Goal: Information Seeking & Learning: Compare options

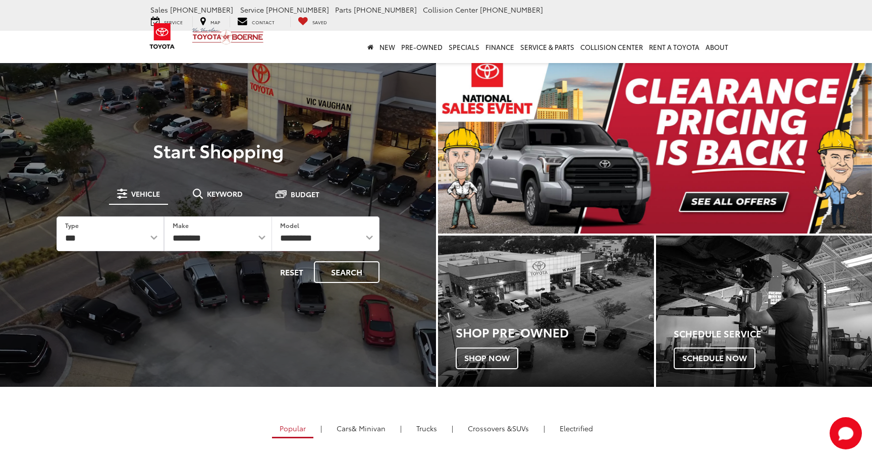
select select "******"
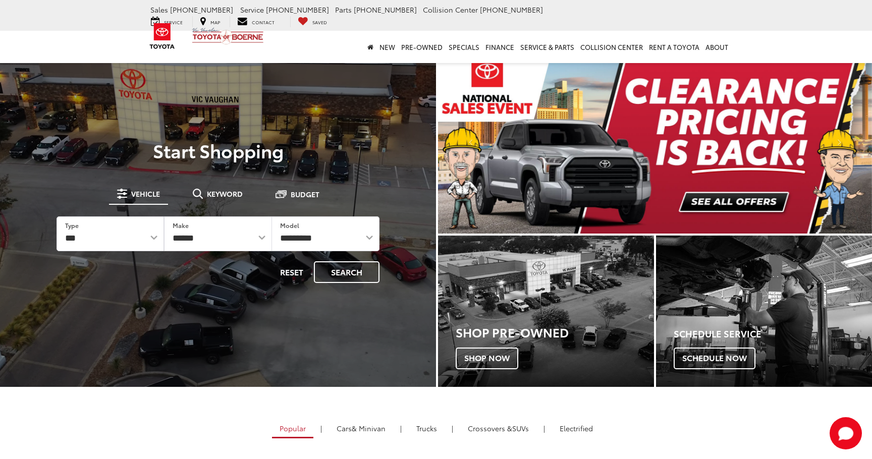
click at [165, 217] on select "**********" at bounding box center [218, 234] width 106 height 34
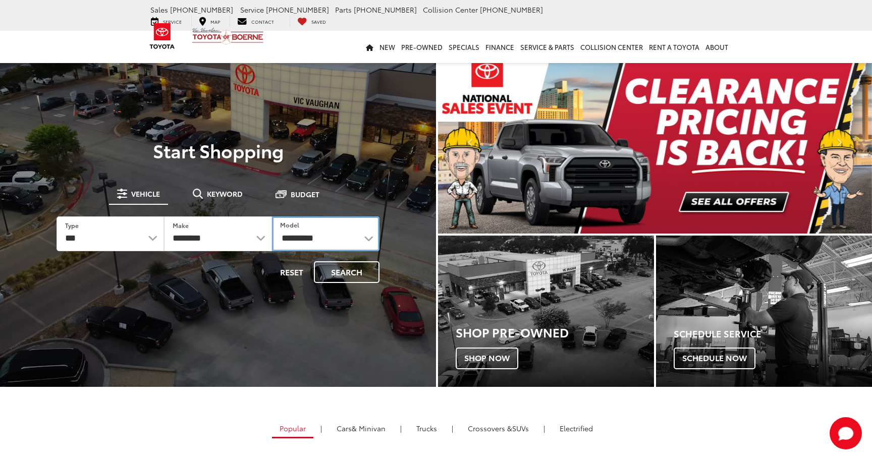
click at [330, 239] on select "**********" at bounding box center [325, 233] width 107 height 35
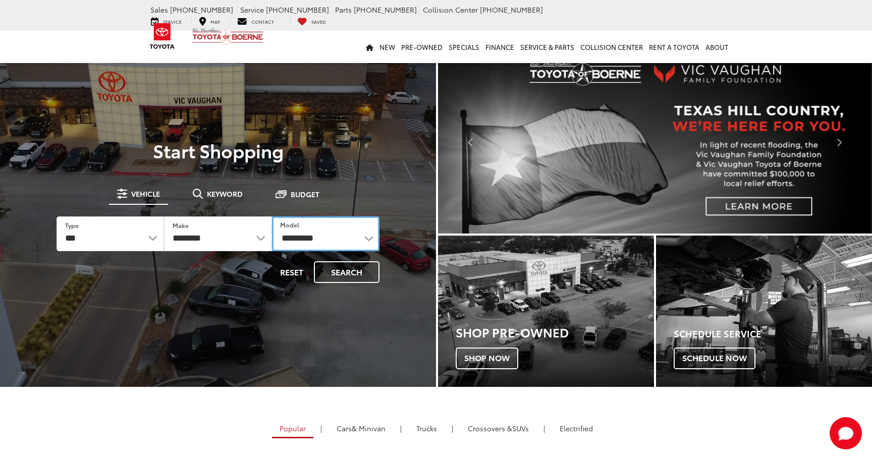
select select "*******"
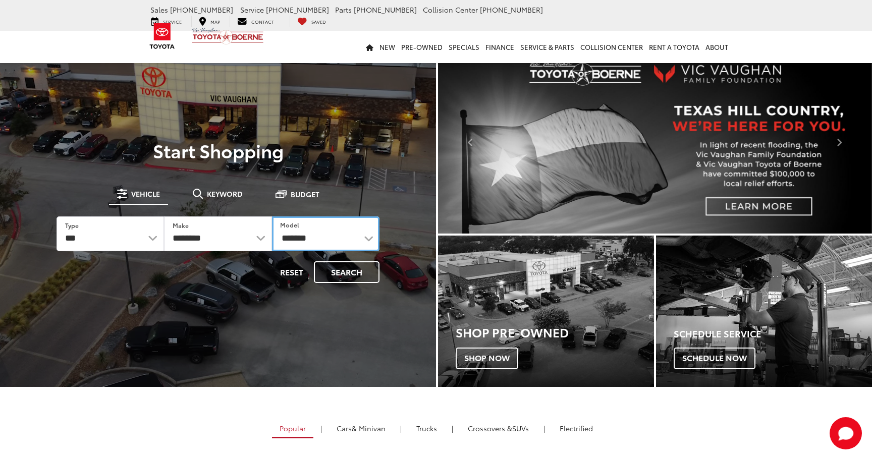
click at [272, 216] on select "**********" at bounding box center [325, 233] width 107 height 35
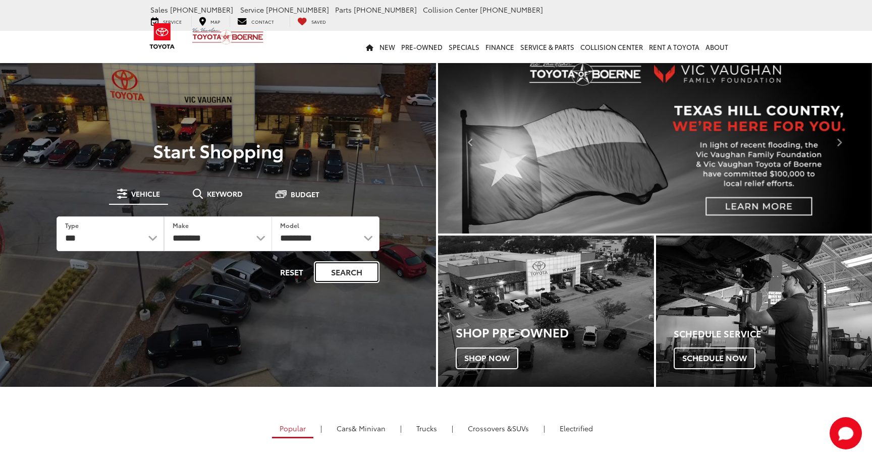
click at [363, 272] on button "Search" at bounding box center [347, 272] width 66 height 22
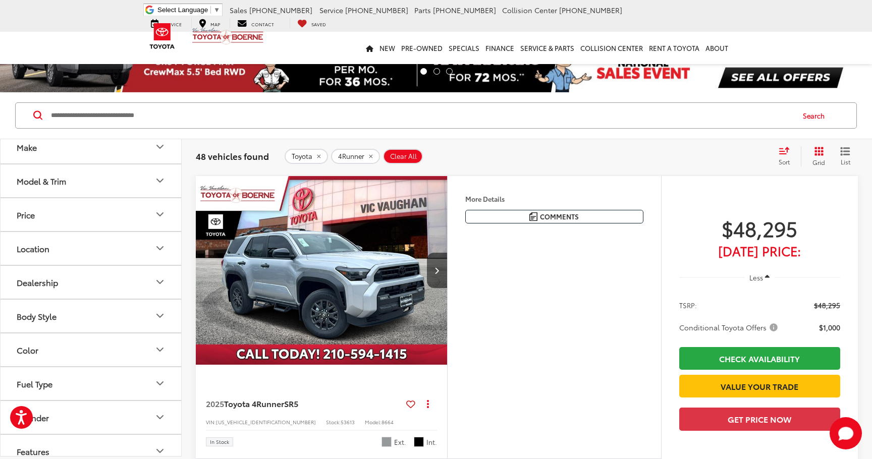
scroll to position [112, 0]
click at [134, 353] on button "Color" at bounding box center [92, 349] width 182 height 33
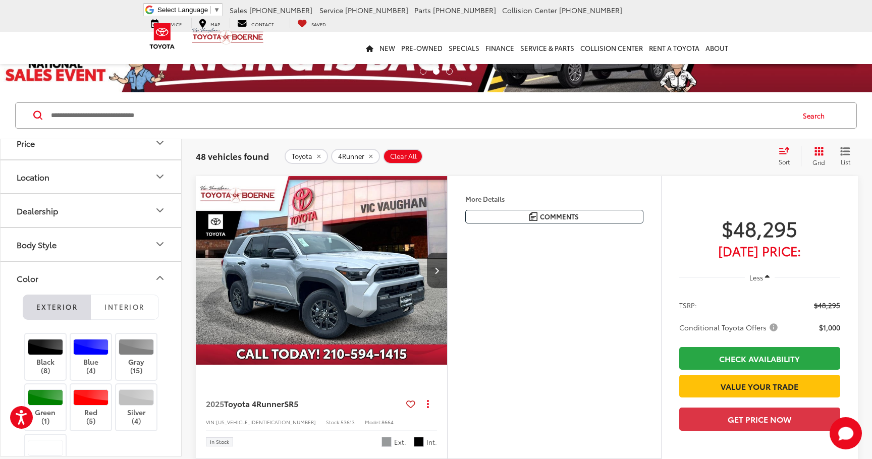
scroll to position [197, 0]
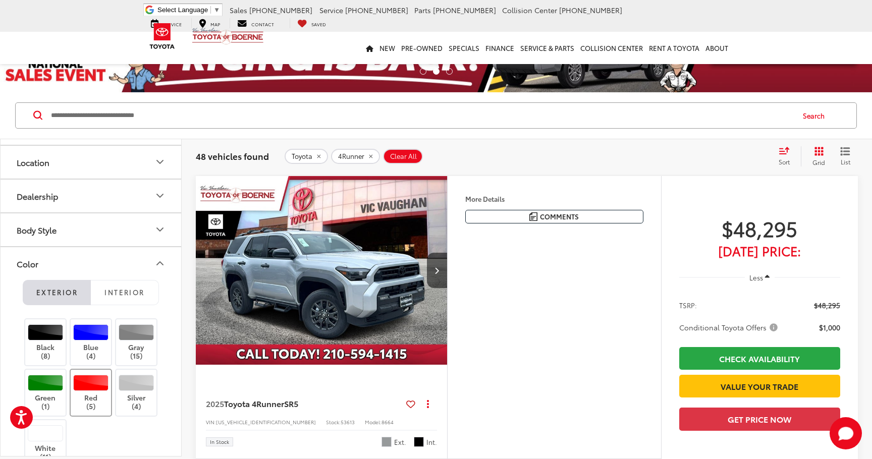
click at [98, 377] on div at bounding box center [91, 383] width 36 height 16
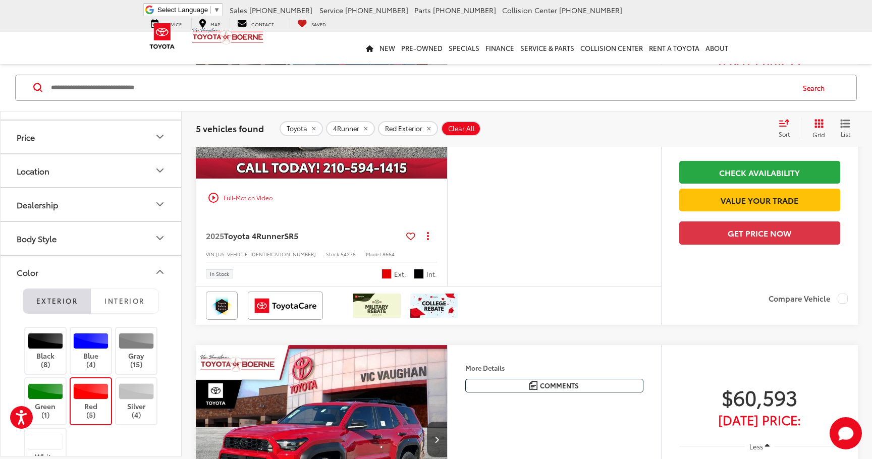
scroll to position [568, 0]
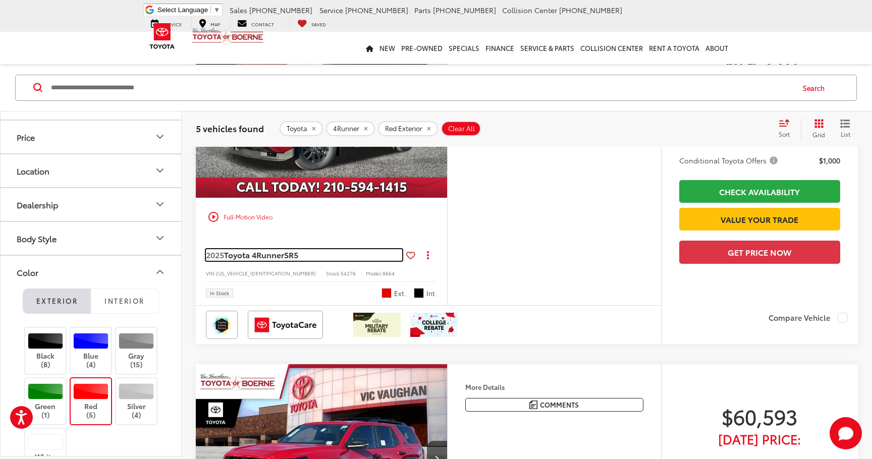
click at [317, 260] on link "2025 Toyota 4Runner SR5" at bounding box center [304, 254] width 196 height 11
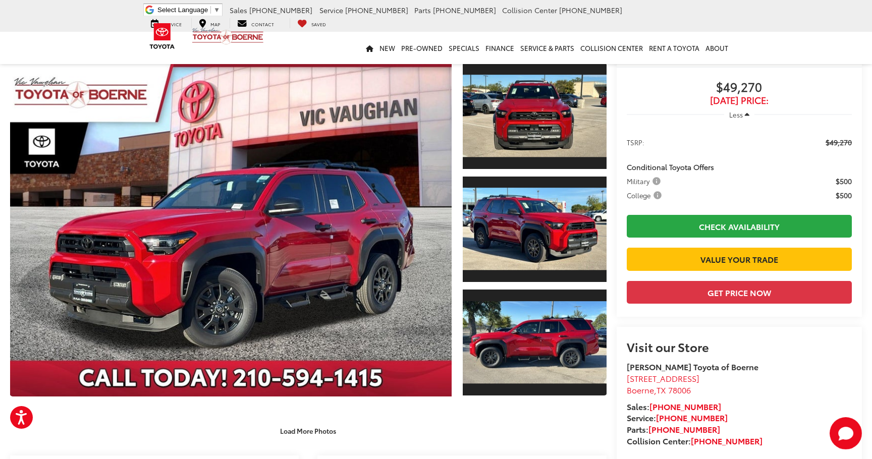
scroll to position [48, 0]
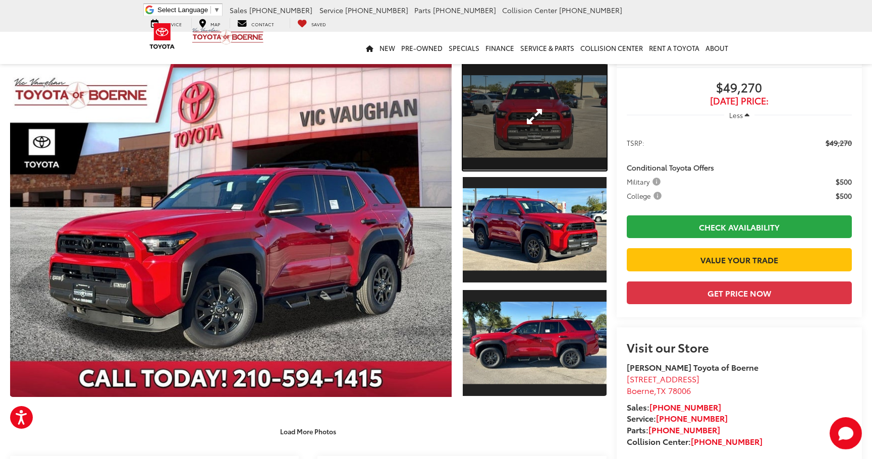
click at [539, 134] on link "Expand Photo 1" at bounding box center [535, 117] width 144 height 108
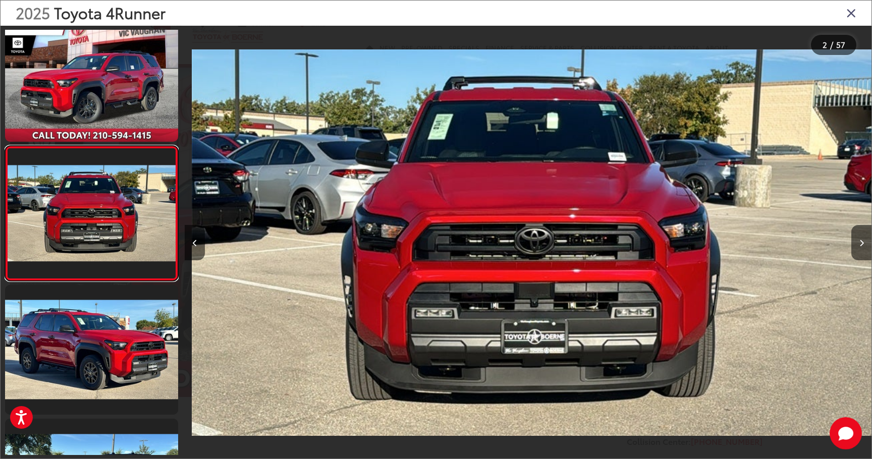
scroll to position [0, 687]
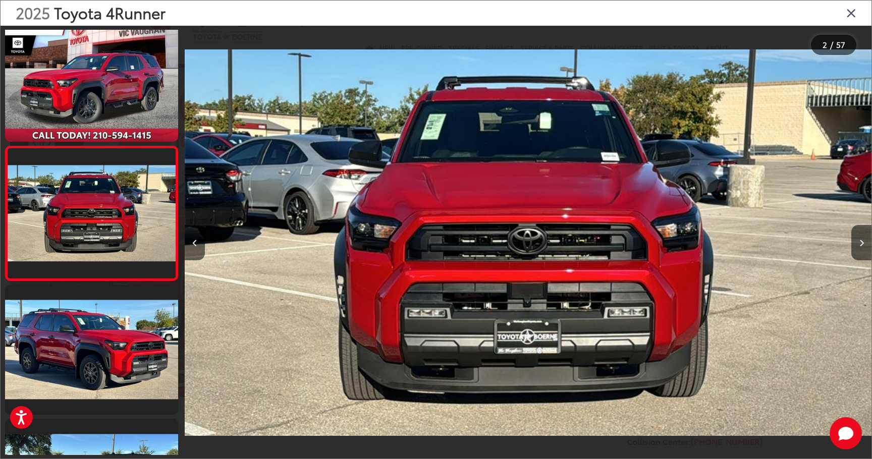
click at [871, 243] on div "2025 Toyota 4Runner 2 / 57" at bounding box center [436, 229] width 872 height 459
click at [867, 244] on button "Next image" at bounding box center [861, 242] width 20 height 35
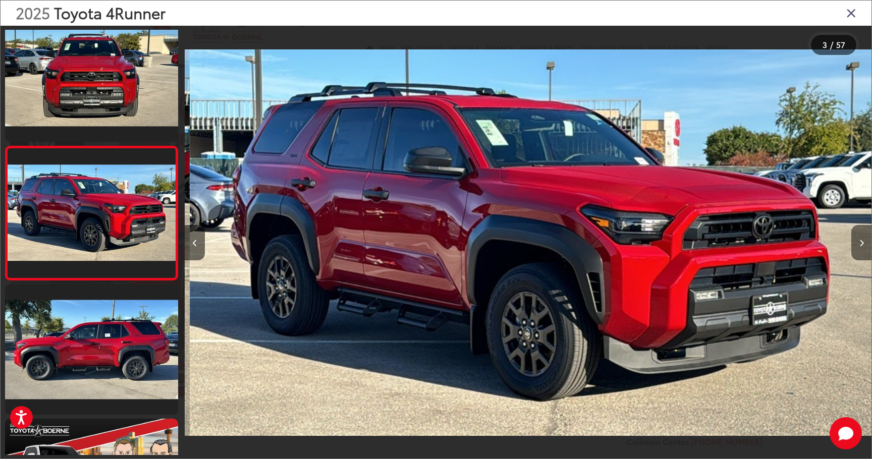
scroll to position [0, 1373]
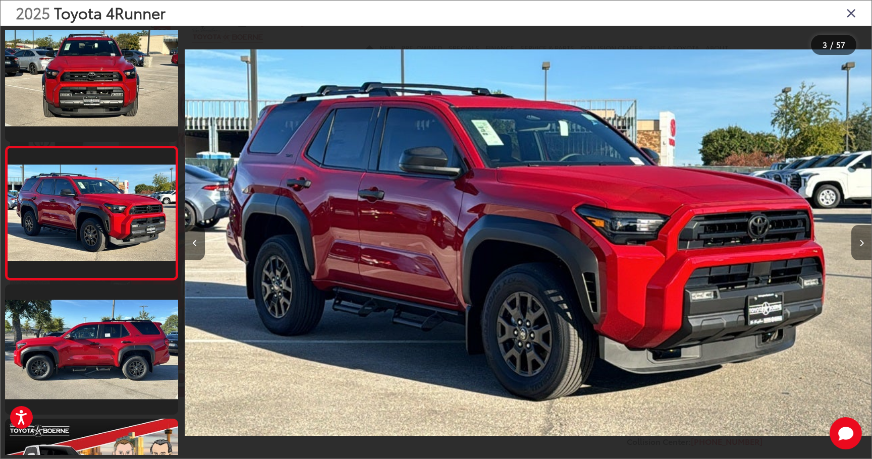
click at [865, 245] on button "Next image" at bounding box center [861, 242] width 20 height 35
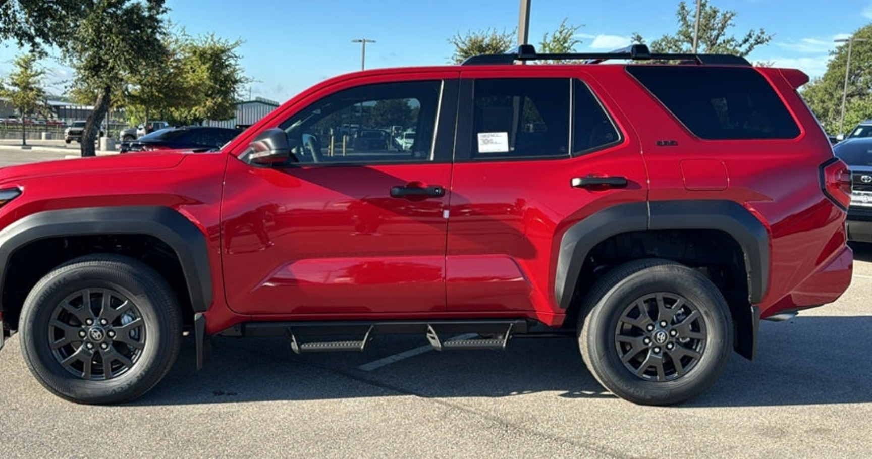
scroll to position [48, 0]
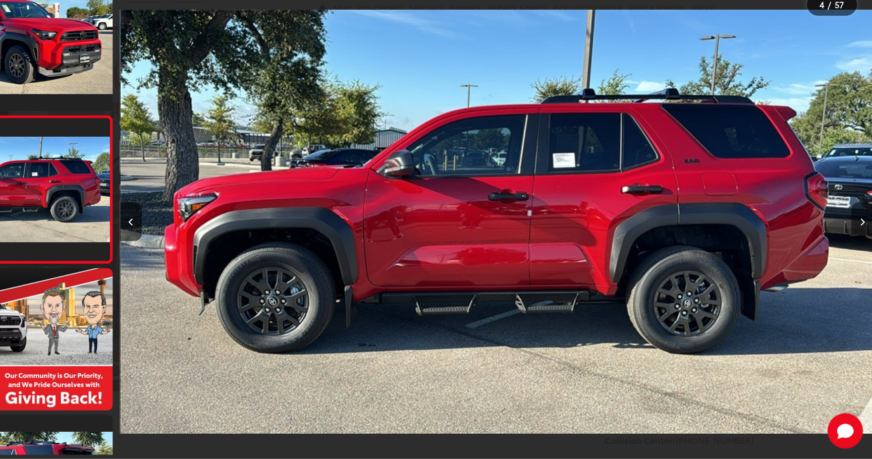
click at [864, 255] on button "Next image" at bounding box center [861, 242] width 20 height 35
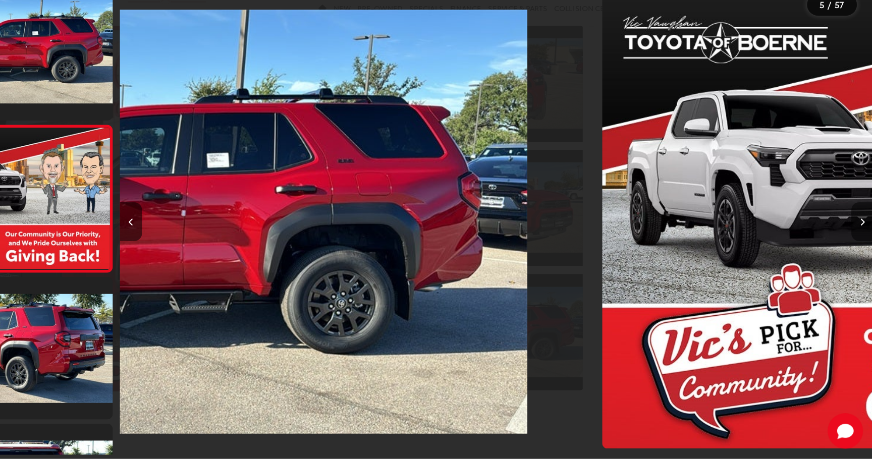
scroll to position [420, 0]
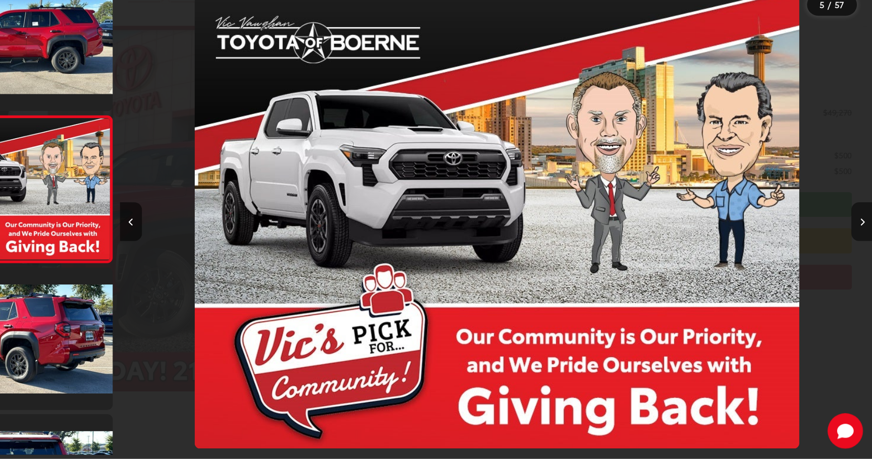
click at [863, 249] on button "Next image" at bounding box center [861, 242] width 20 height 35
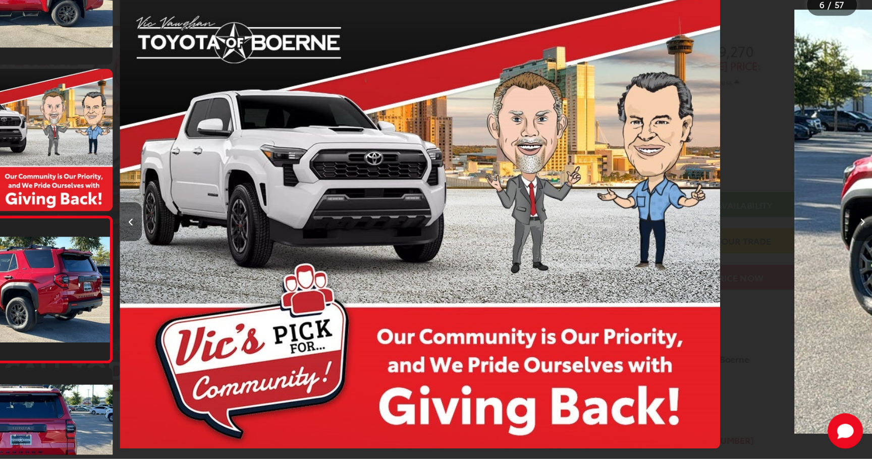
scroll to position [0, 0]
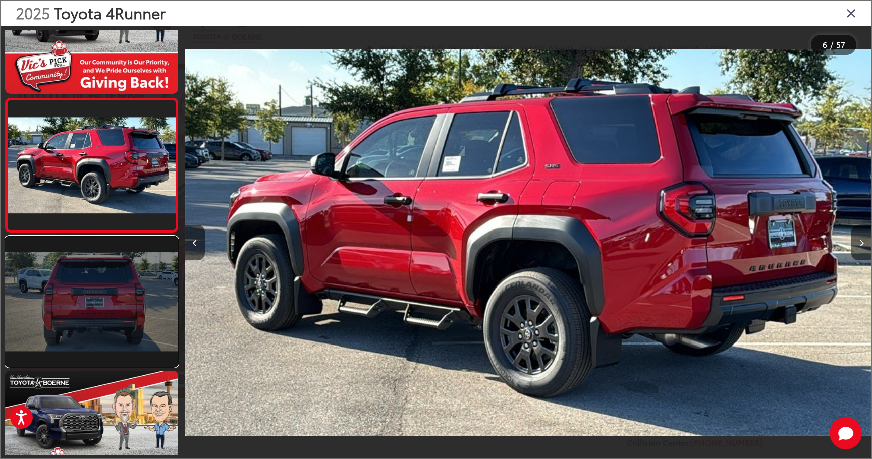
click at [127, 257] on link at bounding box center [91, 302] width 173 height 130
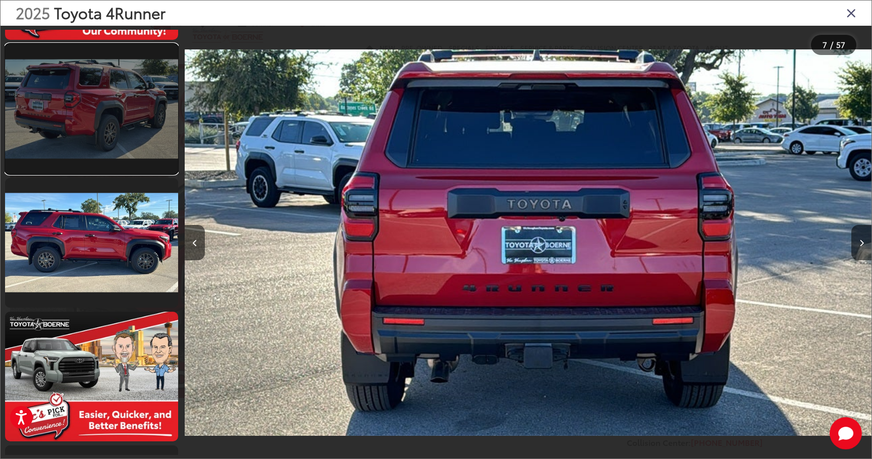
click at [119, 54] on link at bounding box center [91, 109] width 173 height 130
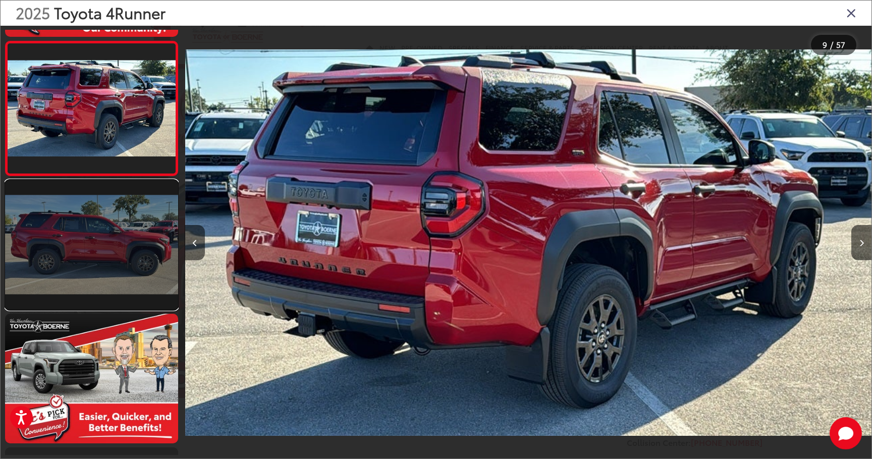
click at [136, 240] on link at bounding box center [91, 245] width 173 height 130
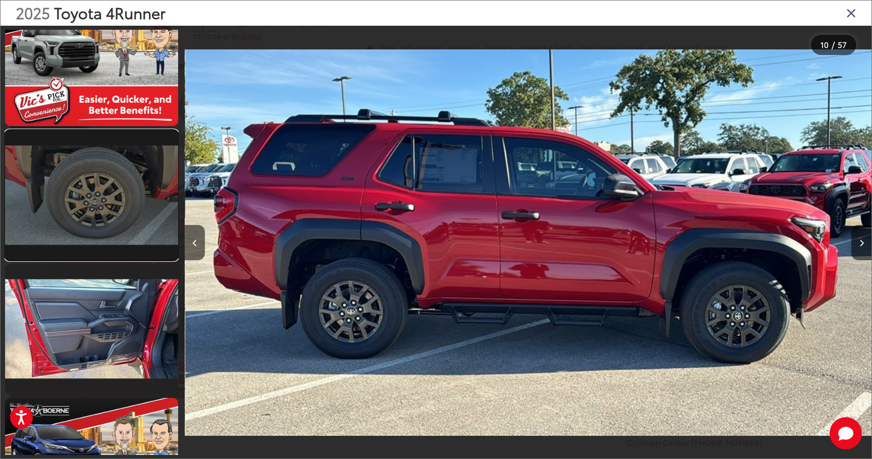
click at [136, 201] on link at bounding box center [91, 195] width 173 height 130
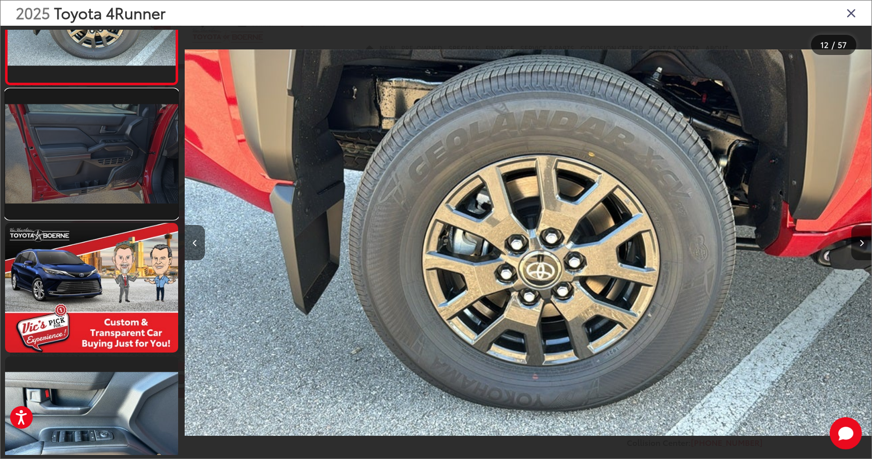
click at [130, 148] on link at bounding box center [91, 154] width 173 height 130
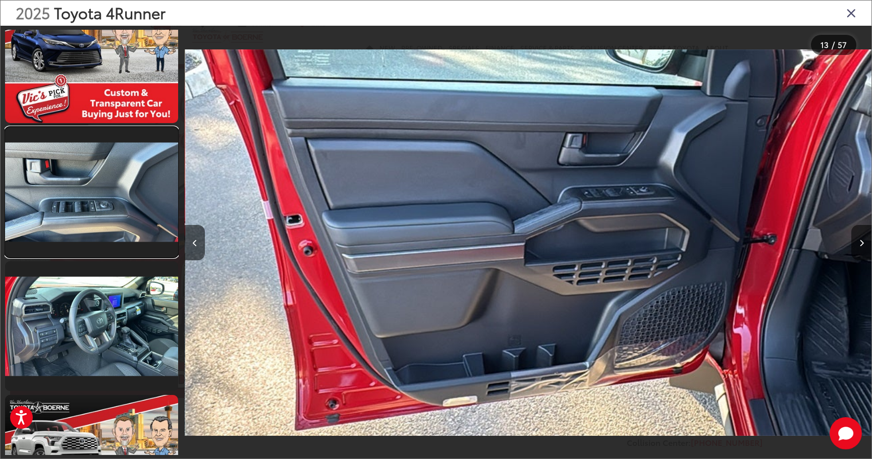
click at [130, 148] on link at bounding box center [91, 192] width 173 height 130
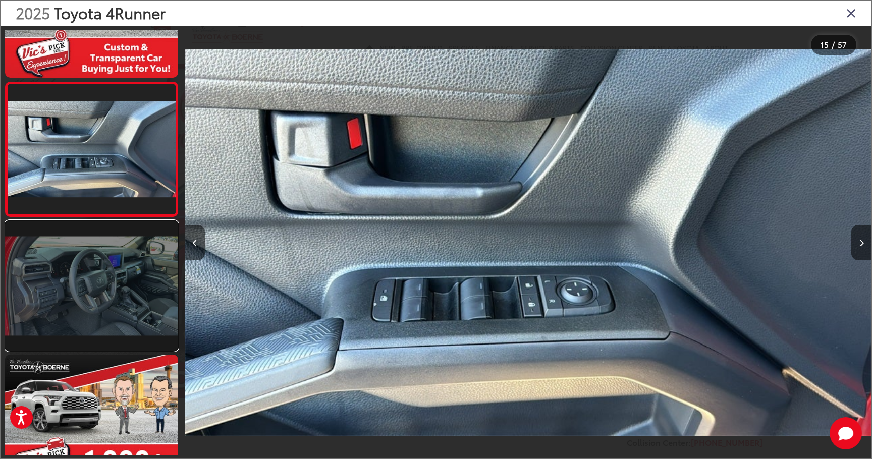
click at [128, 309] on link at bounding box center [91, 286] width 173 height 130
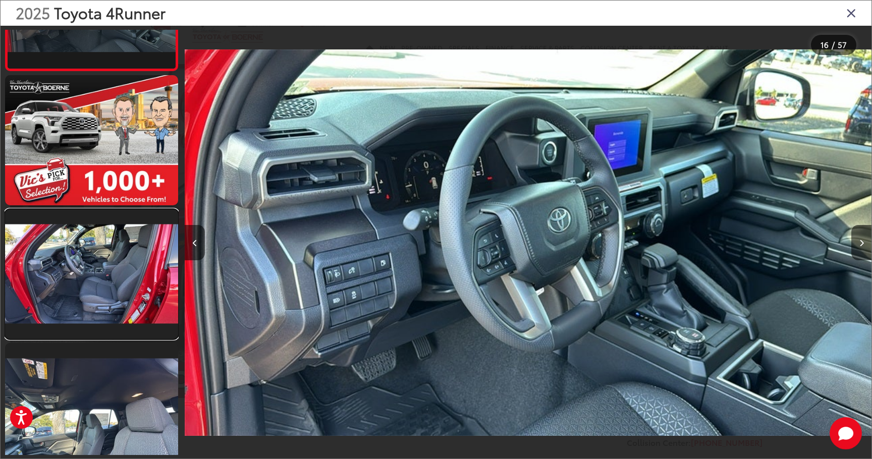
click at [98, 277] on link at bounding box center [91, 274] width 173 height 130
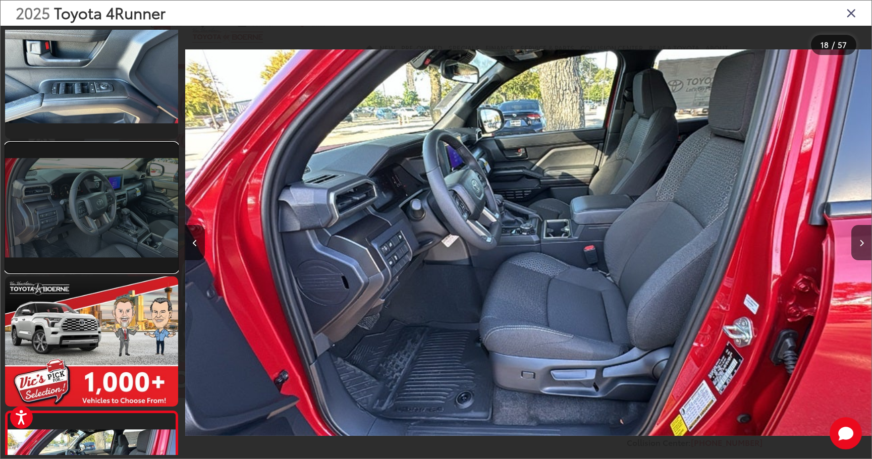
click at [113, 189] on link at bounding box center [91, 208] width 173 height 130
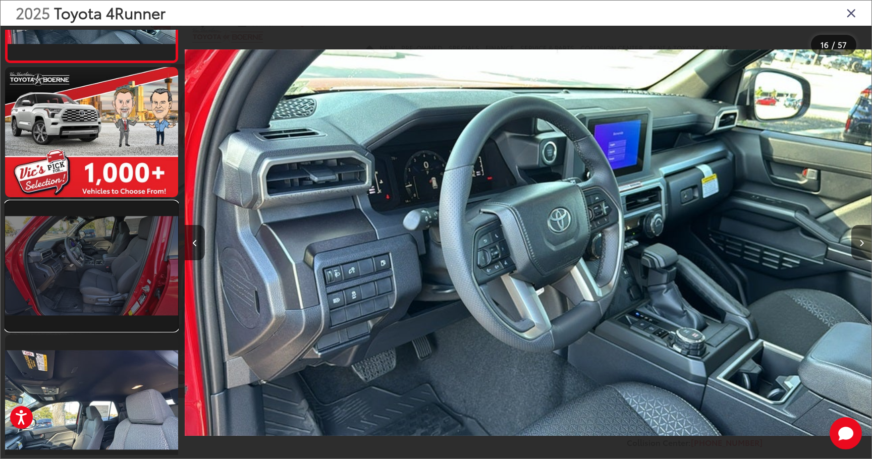
click at [106, 289] on link at bounding box center [91, 266] width 173 height 130
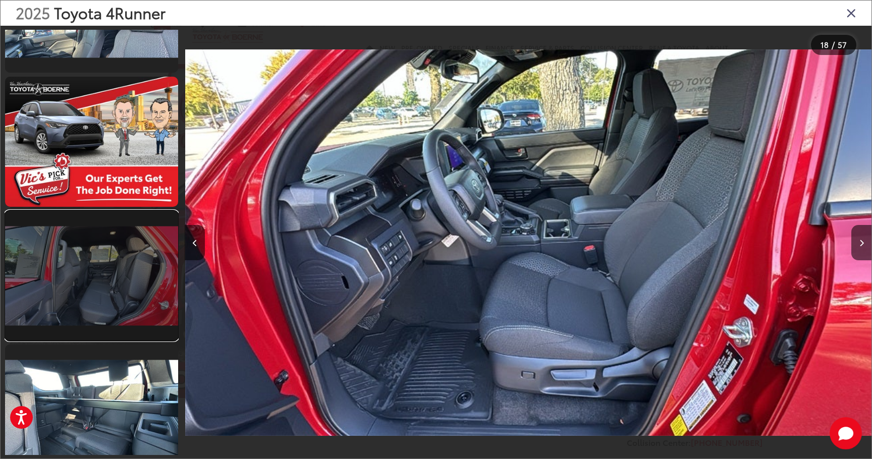
click at [112, 284] on link at bounding box center [91, 276] width 173 height 130
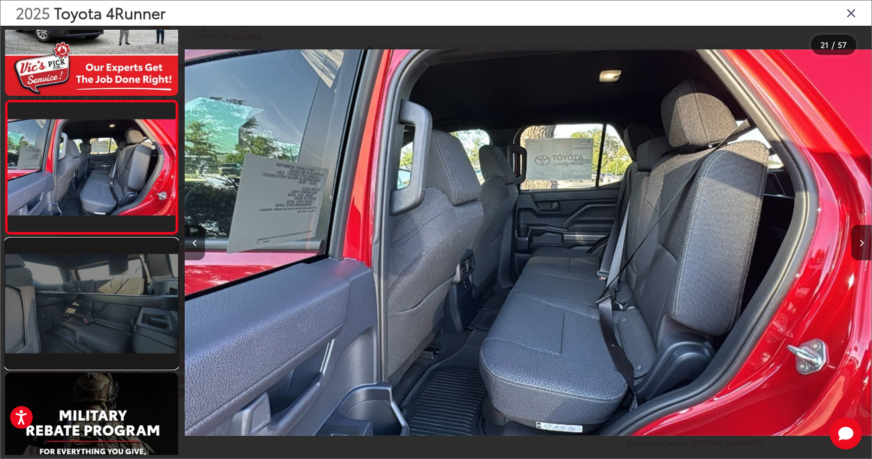
click at [108, 305] on link at bounding box center [91, 304] width 173 height 130
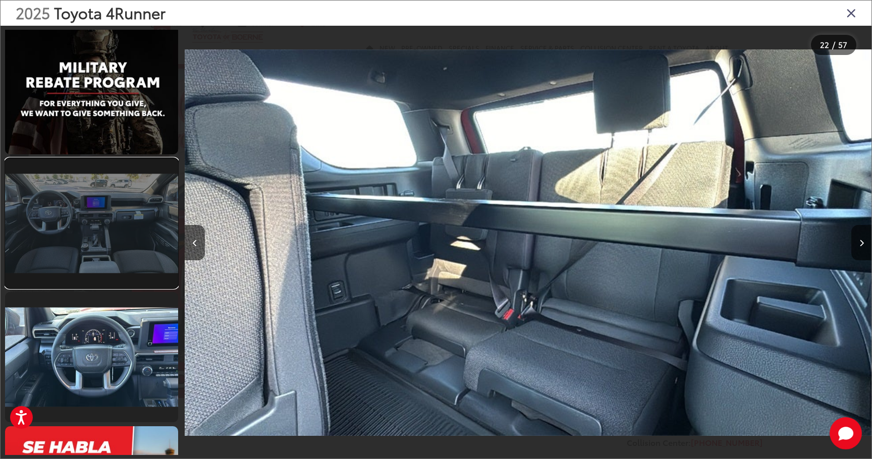
click at [104, 209] on link at bounding box center [91, 223] width 173 height 130
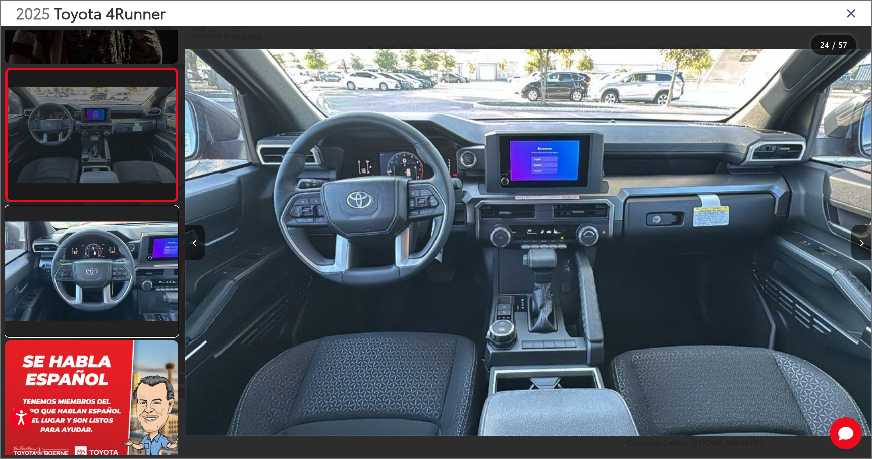
click at [115, 253] on link at bounding box center [91, 271] width 173 height 130
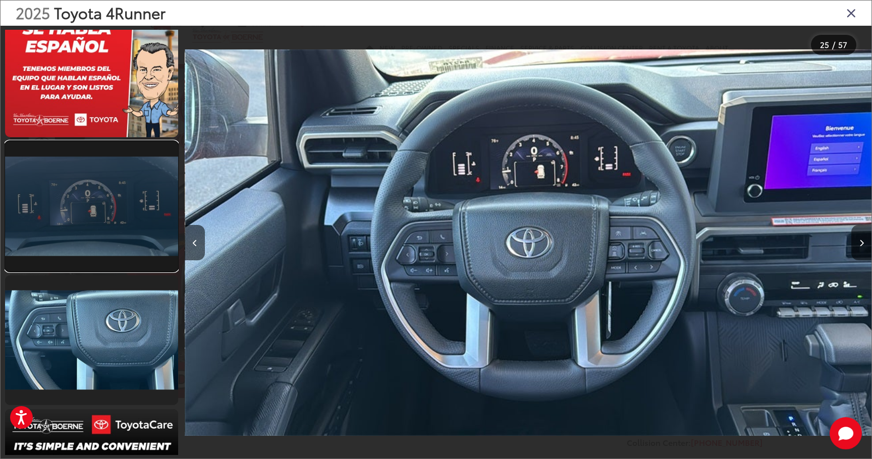
click at [118, 231] on link at bounding box center [91, 206] width 173 height 130
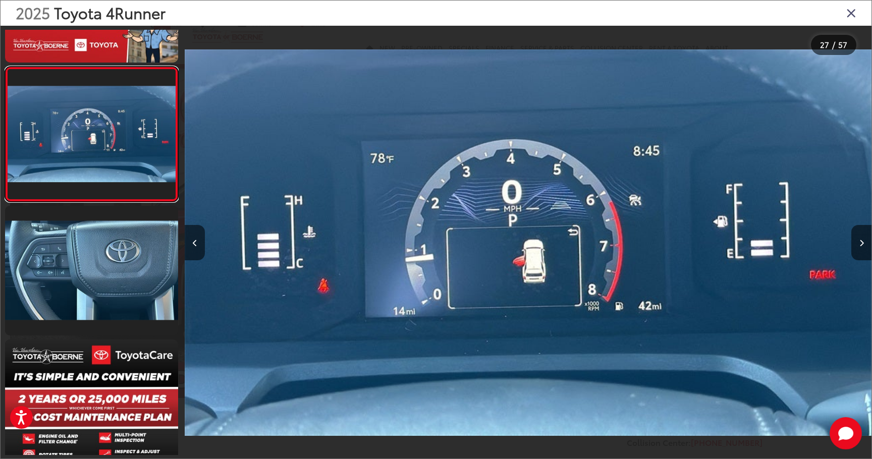
scroll to position [3446, 0]
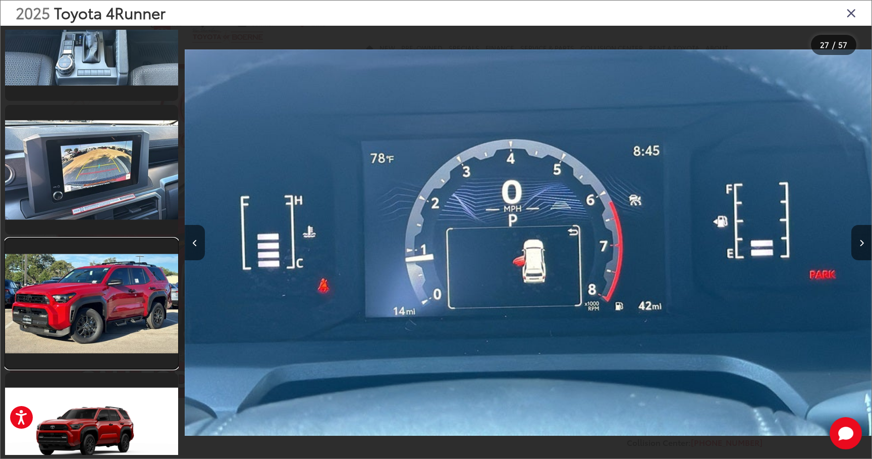
click at [120, 284] on link at bounding box center [91, 304] width 173 height 130
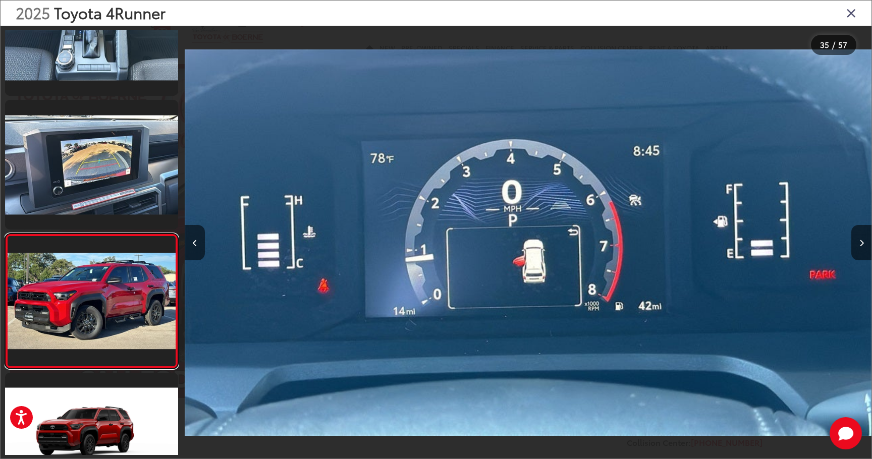
scroll to position [4375, 0]
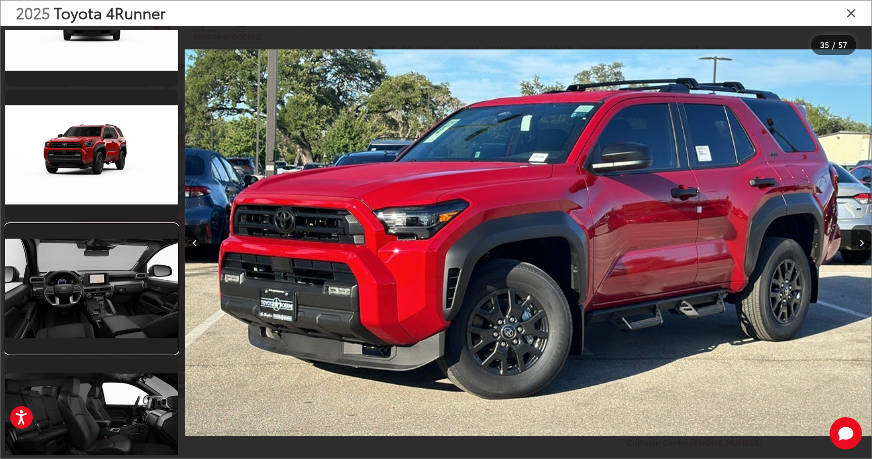
click at [119, 283] on link at bounding box center [91, 289] width 173 height 130
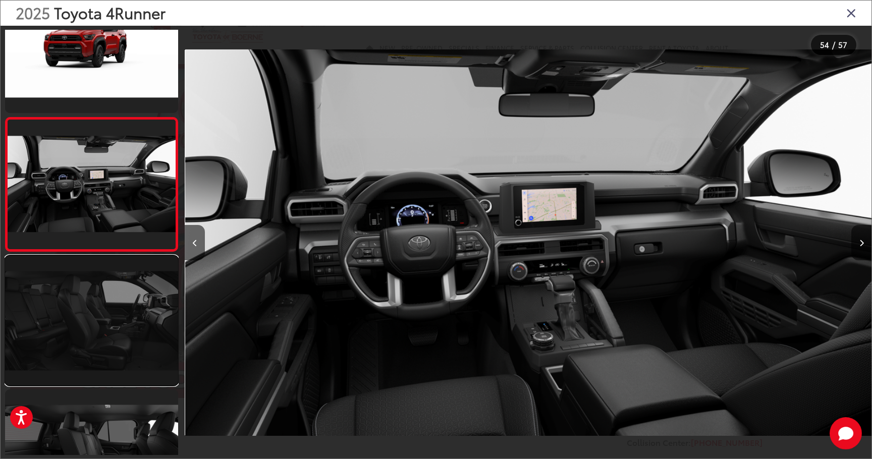
click at [119, 307] on link at bounding box center [91, 321] width 173 height 130
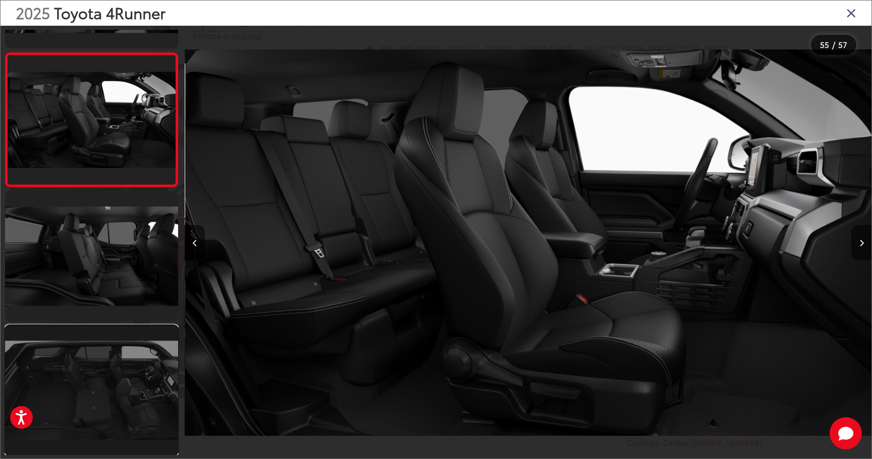
click at [108, 361] on link at bounding box center [91, 390] width 173 height 130
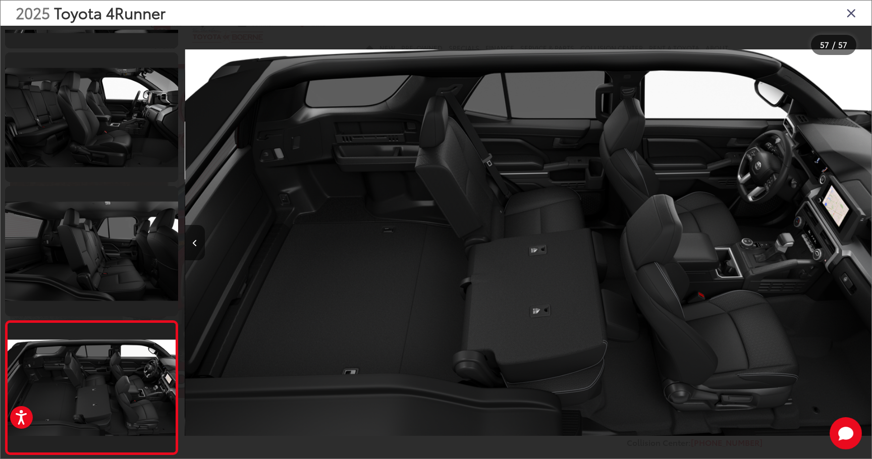
click at [854, 17] on icon "Close gallery" at bounding box center [851, 12] width 10 height 13
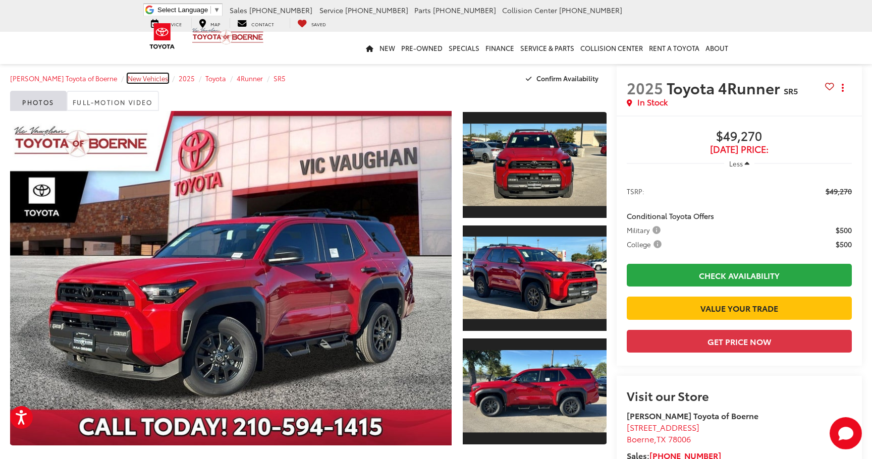
click at [129, 81] on span "New Vehicles" at bounding box center [148, 78] width 40 height 9
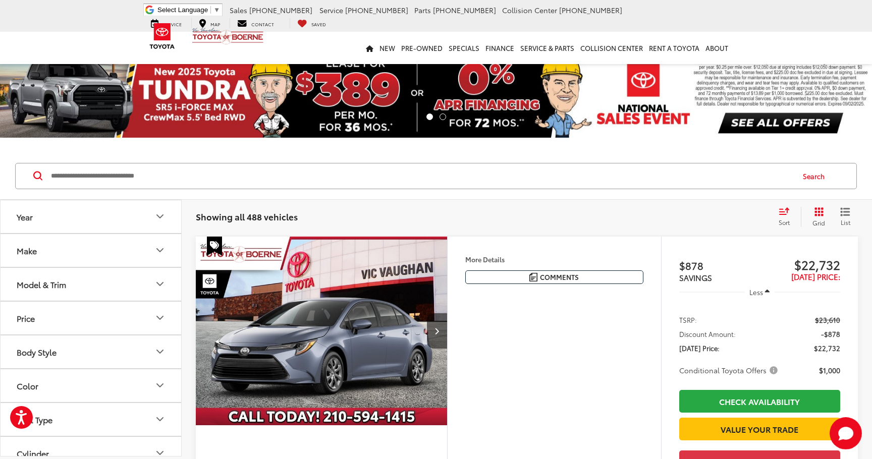
click at [146, 283] on button "Model & Trim" at bounding box center [92, 284] width 182 height 33
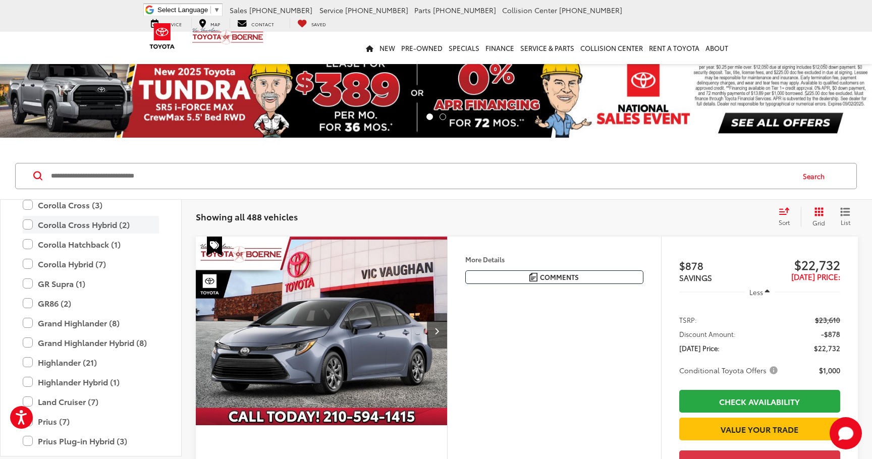
scroll to position [214, 0]
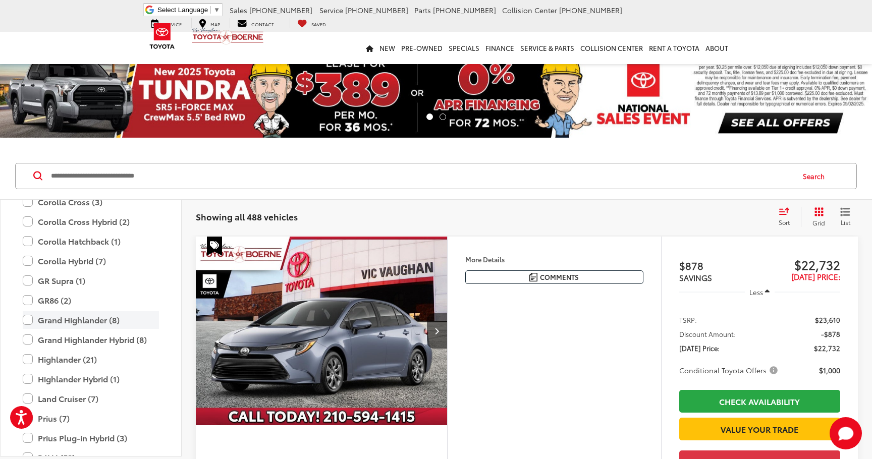
click at [100, 319] on label "Grand Highlander (8)" at bounding box center [91, 320] width 136 height 18
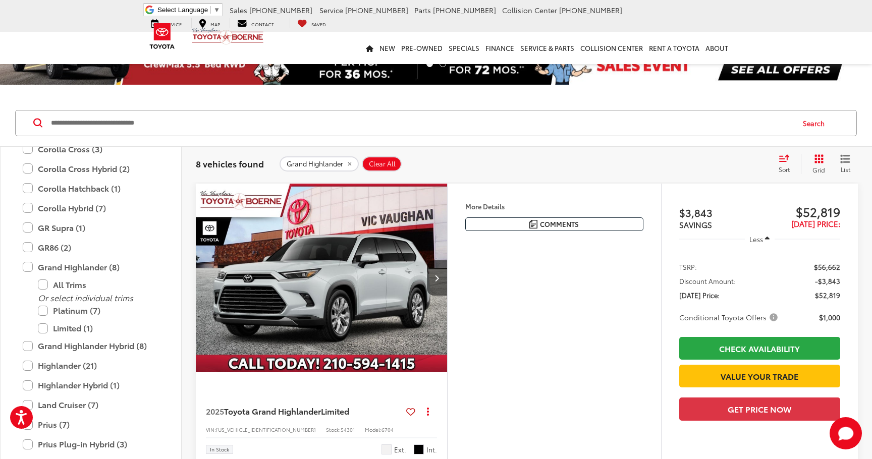
scroll to position [38, 0]
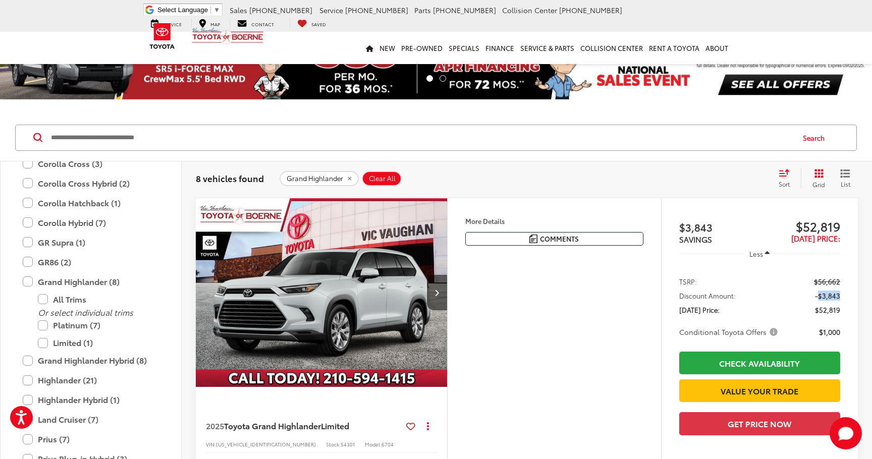
drag, startPoint x: 818, startPoint y: 300, endPoint x: 844, endPoint y: 300, distance: 25.2
click at [844, 300] on ul "TSRP: $56,662 Discount Amount: -$3,843 Today's Price: $52,819 Conditional Toyot…" at bounding box center [759, 305] width 181 height 81
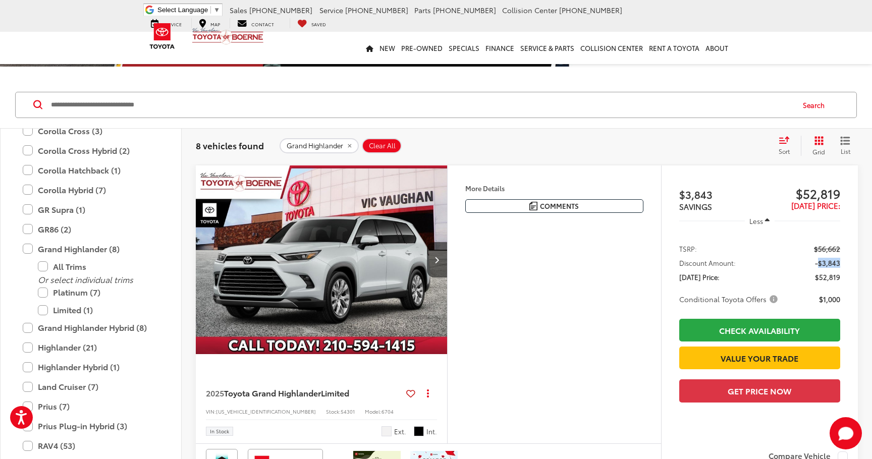
scroll to position [78, 0]
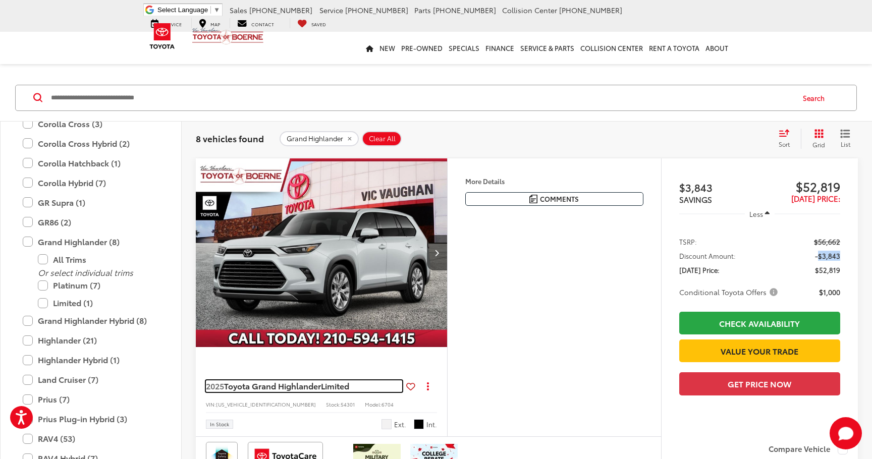
click at [349, 389] on span "Limited" at bounding box center [335, 386] width 28 height 12
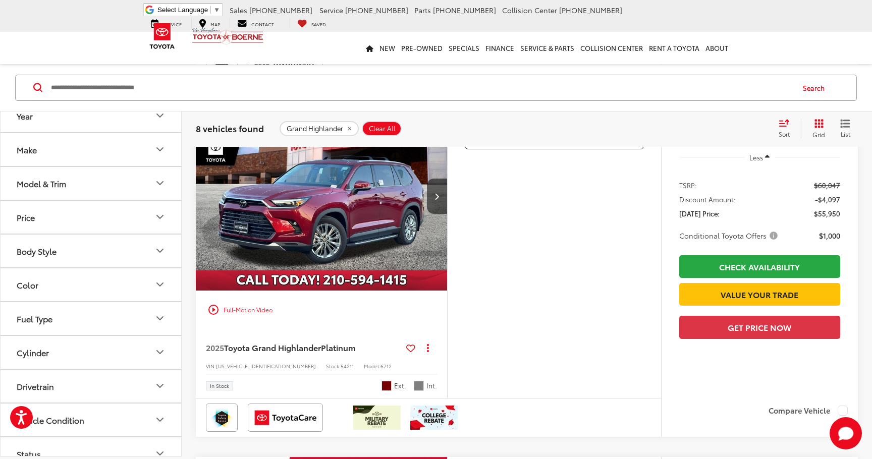
scroll to position [818, 0]
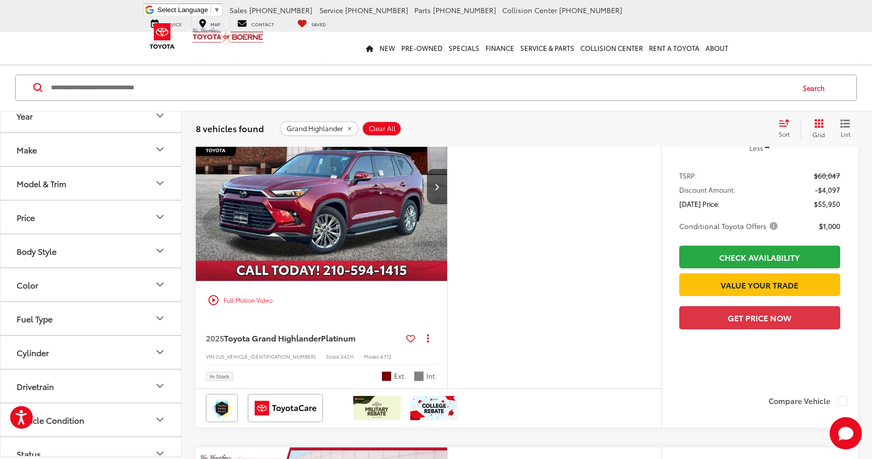
click at [362, 249] on img "2025 Toyota Grand Highlander Platinum 0" at bounding box center [321, 187] width 253 height 190
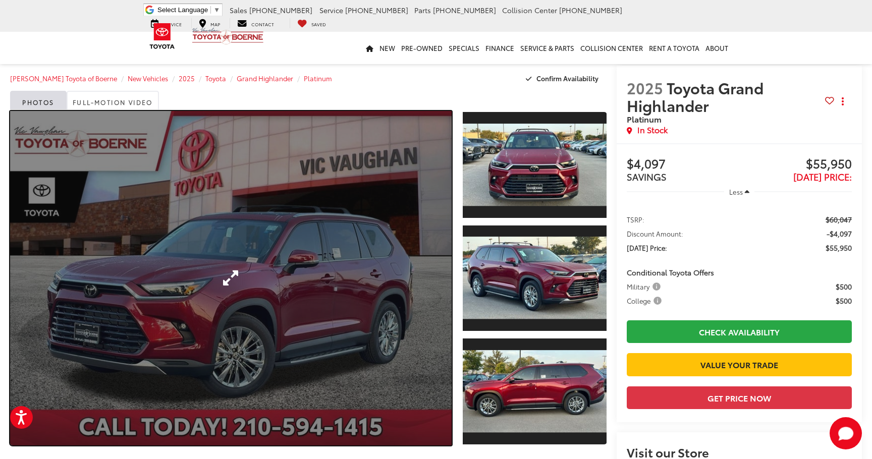
click at [346, 301] on link "Expand Photo 0" at bounding box center [231, 278] width 442 height 335
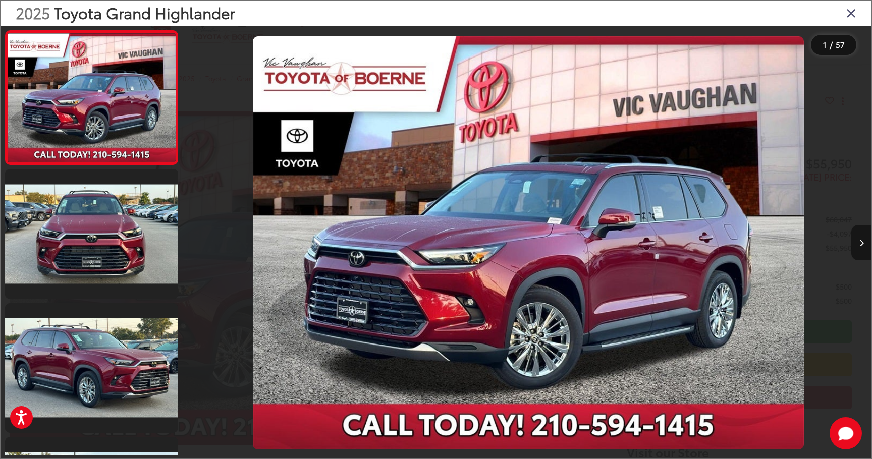
click at [860, 245] on icon "Next image" at bounding box center [861, 243] width 5 height 7
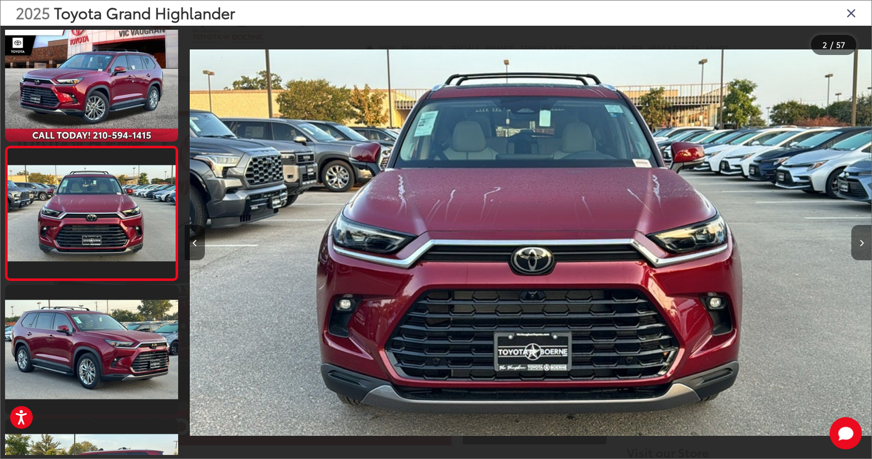
scroll to position [0, 687]
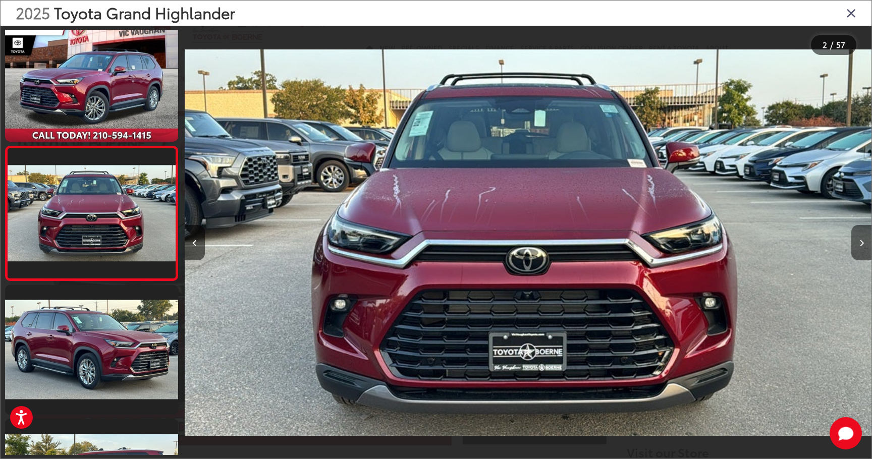
click at [859, 245] on icon "Next image" at bounding box center [861, 243] width 5 height 7
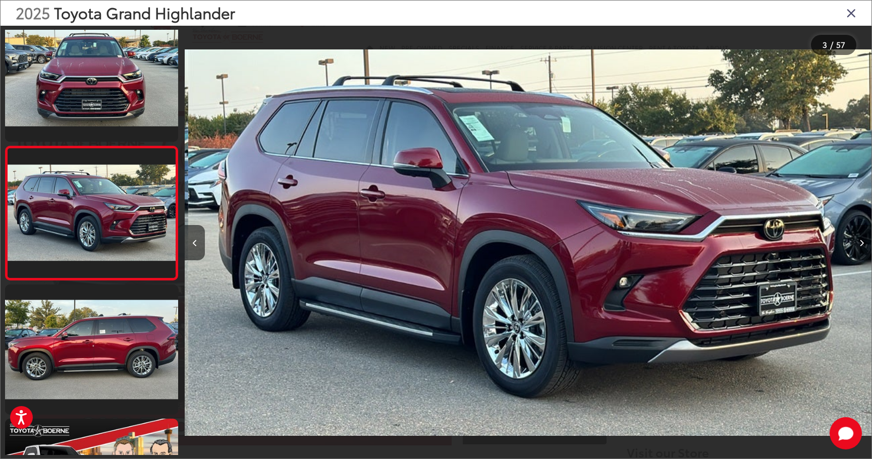
scroll to position [0, 1373]
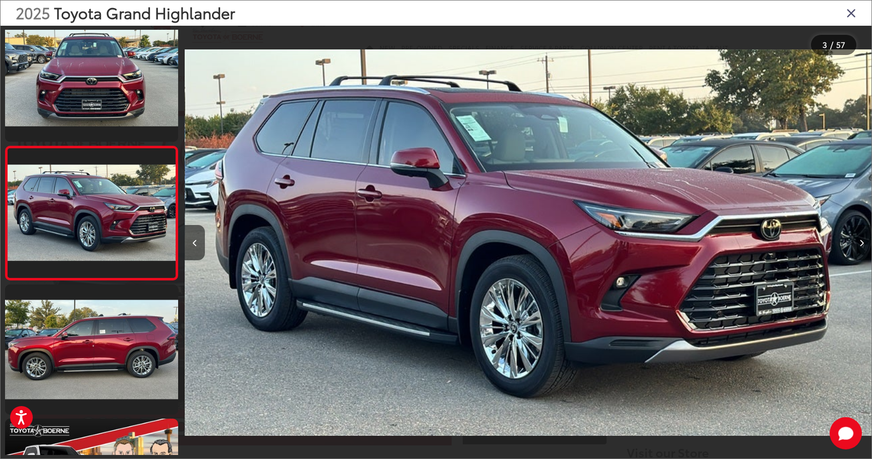
click at [864, 245] on button "Next image" at bounding box center [861, 242] width 20 height 35
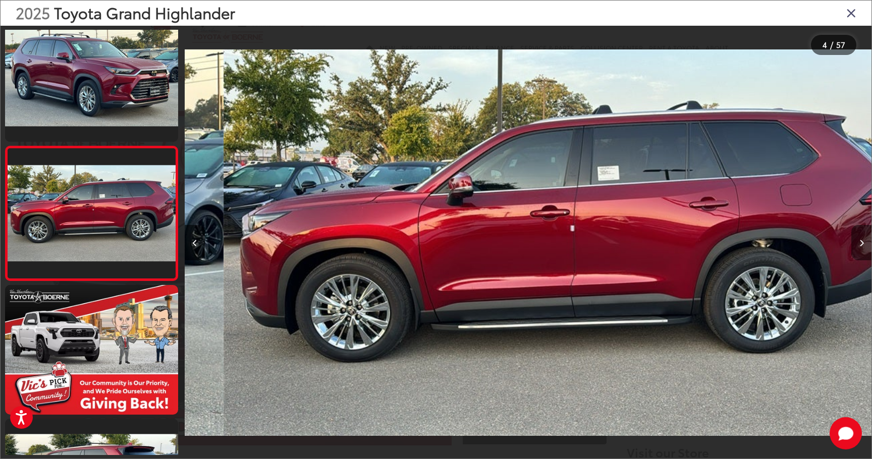
scroll to position [0, 2060]
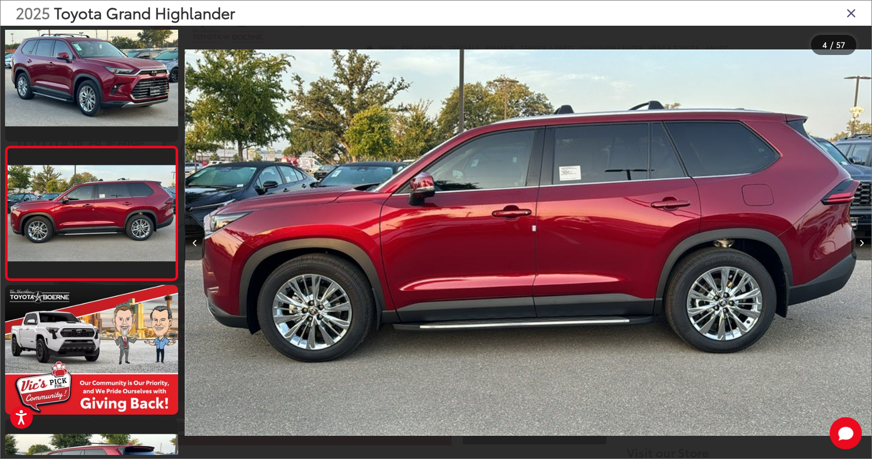
click at [853, 247] on button "Next image" at bounding box center [861, 242] width 20 height 35
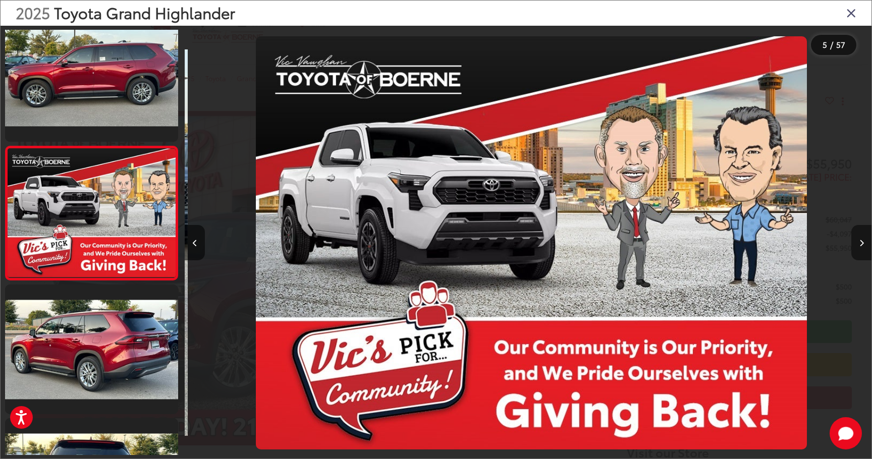
scroll to position [0, 2747]
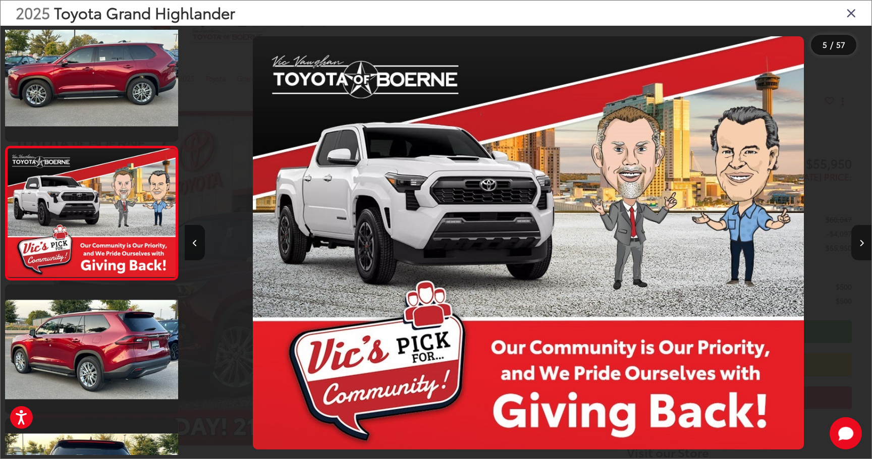
click at [855, 248] on button "Next image" at bounding box center [861, 242] width 20 height 35
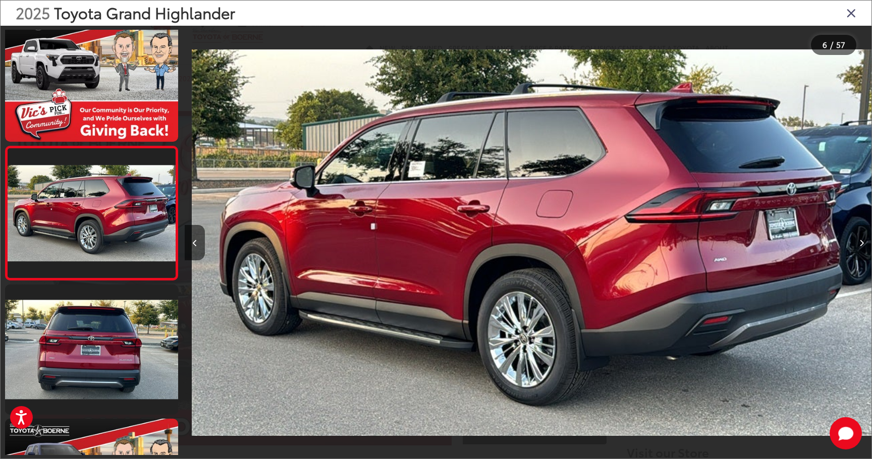
scroll to position [0, 3433]
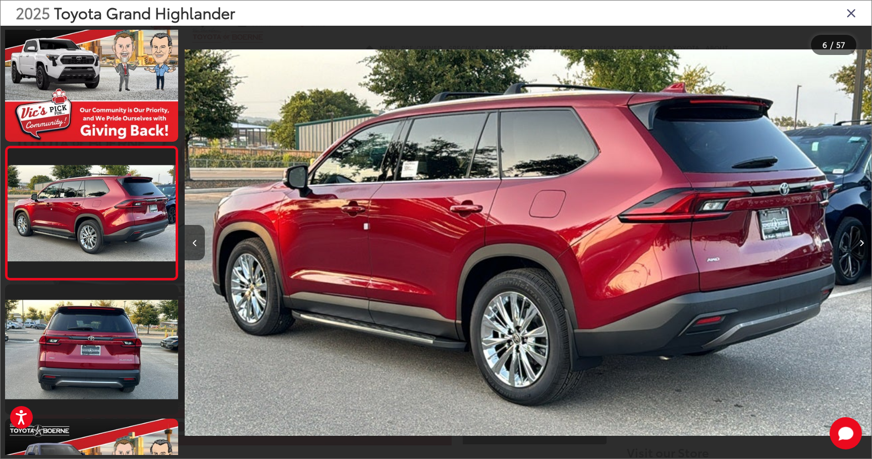
click at [859, 247] on button "Next image" at bounding box center [861, 242] width 20 height 35
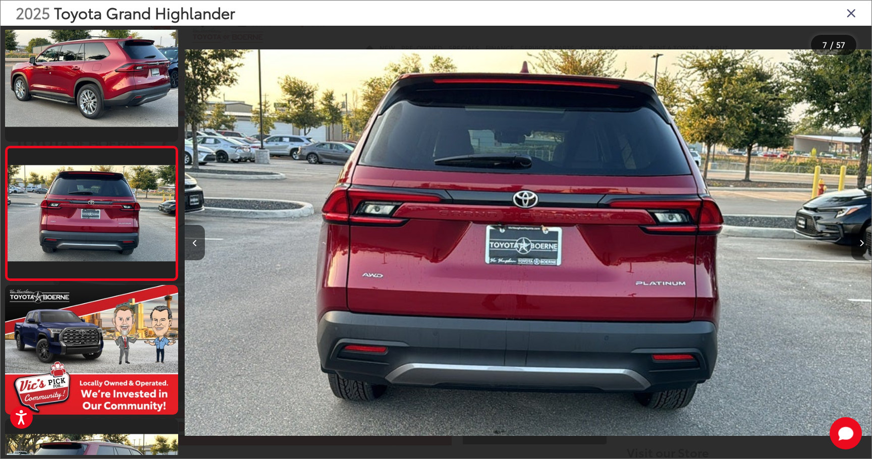
click at [859, 247] on button "Next image" at bounding box center [861, 242] width 20 height 35
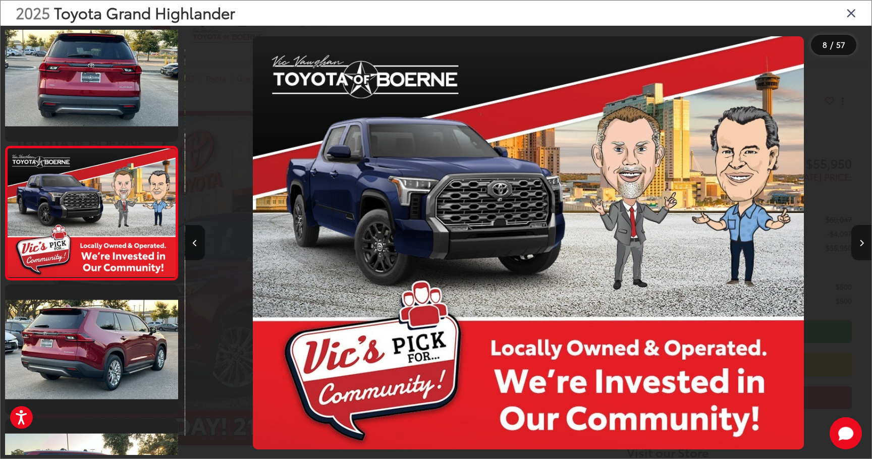
click at [859, 247] on button "Next image" at bounding box center [861, 242] width 20 height 35
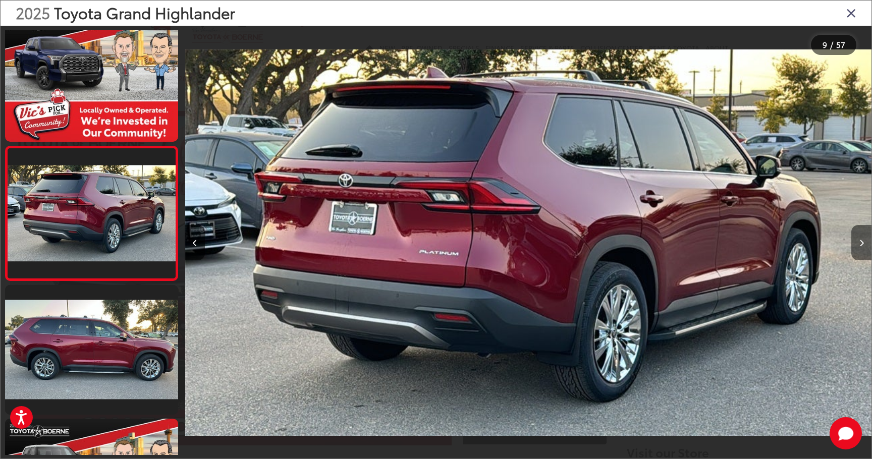
click at [859, 247] on button "Next image" at bounding box center [861, 242] width 20 height 35
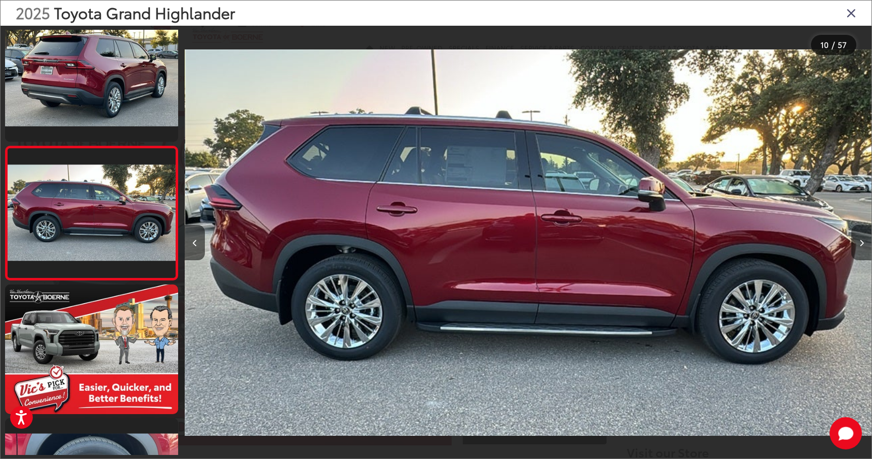
click at [859, 247] on button "Next image" at bounding box center [861, 242] width 20 height 35
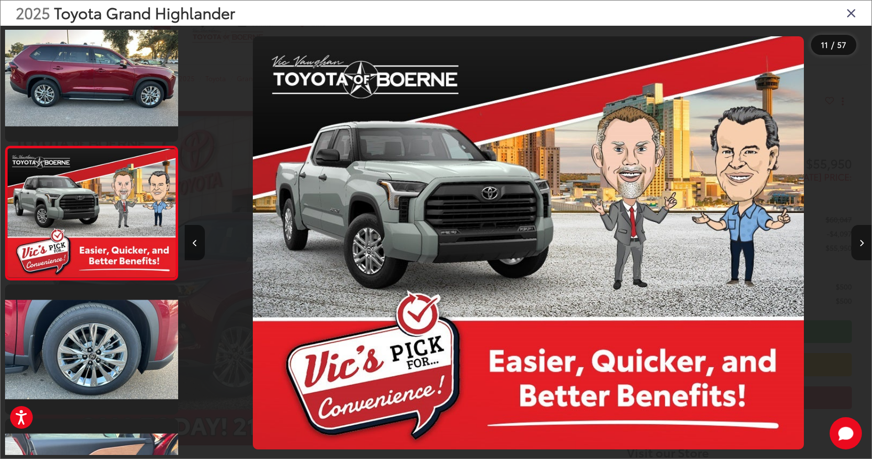
click at [859, 247] on button "Next image" at bounding box center [861, 242] width 20 height 35
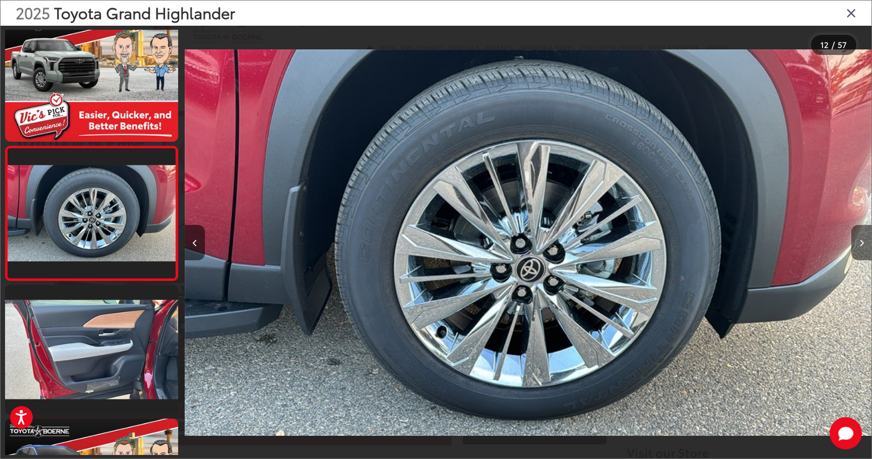
click at [859, 247] on button "Next image" at bounding box center [861, 242] width 20 height 35
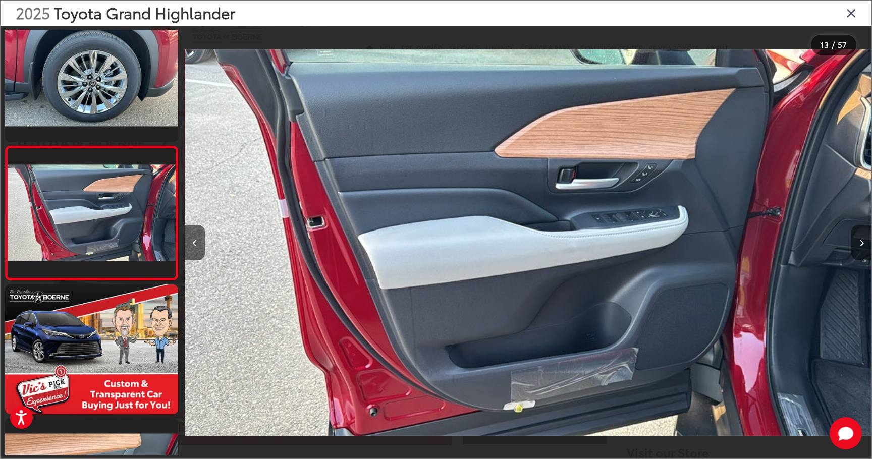
click at [861, 250] on button "Next image" at bounding box center [861, 242] width 20 height 35
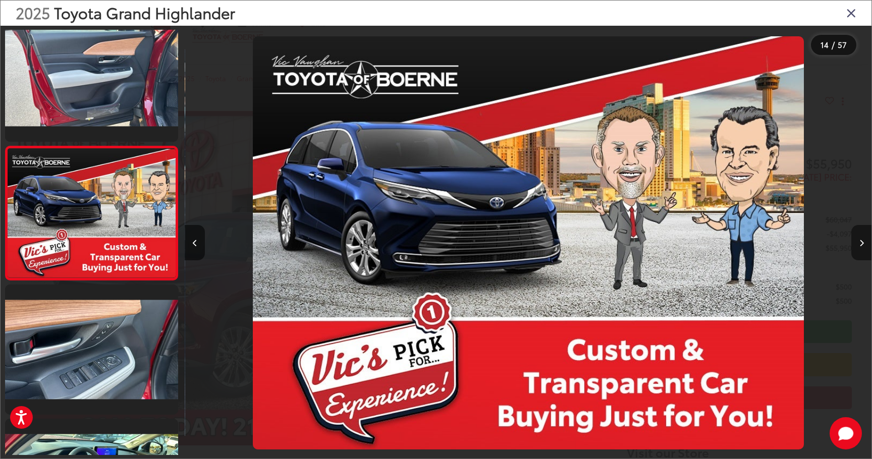
click at [861, 250] on button "Next image" at bounding box center [861, 242] width 20 height 35
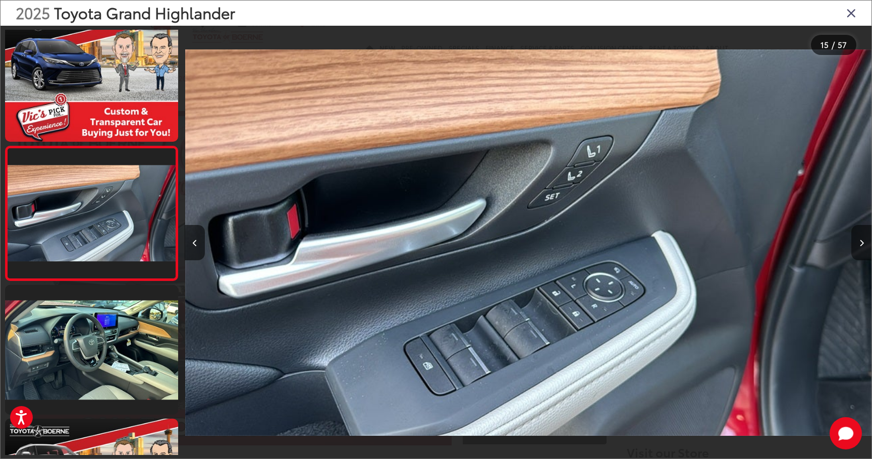
click at [862, 250] on button "Next image" at bounding box center [861, 242] width 20 height 35
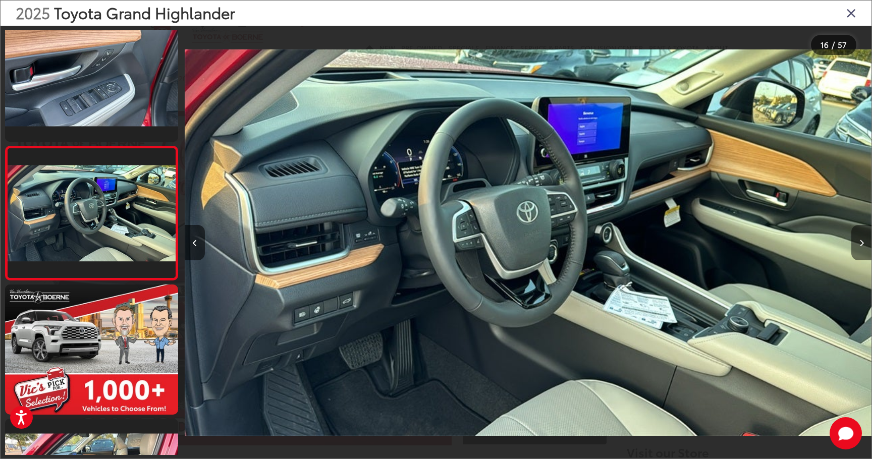
click at [866, 235] on button "Next image" at bounding box center [861, 242] width 20 height 35
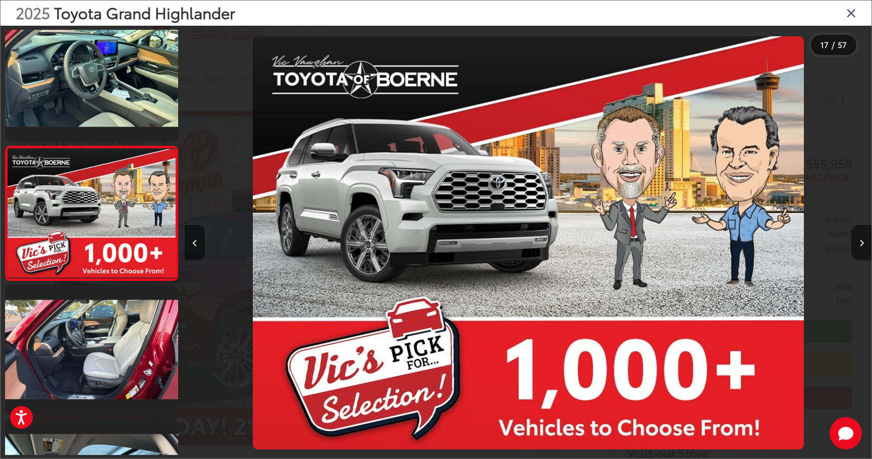
click at [866, 235] on button "Next image" at bounding box center [861, 242] width 20 height 35
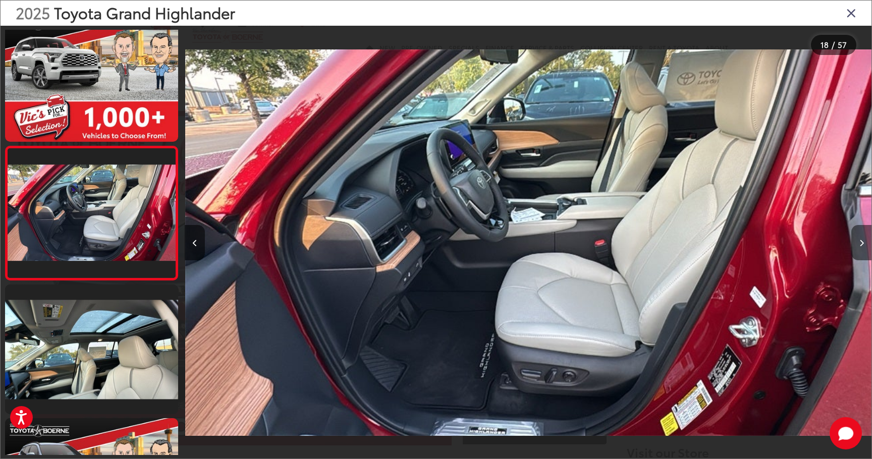
click at [866, 235] on button "Next image" at bounding box center [861, 242] width 20 height 35
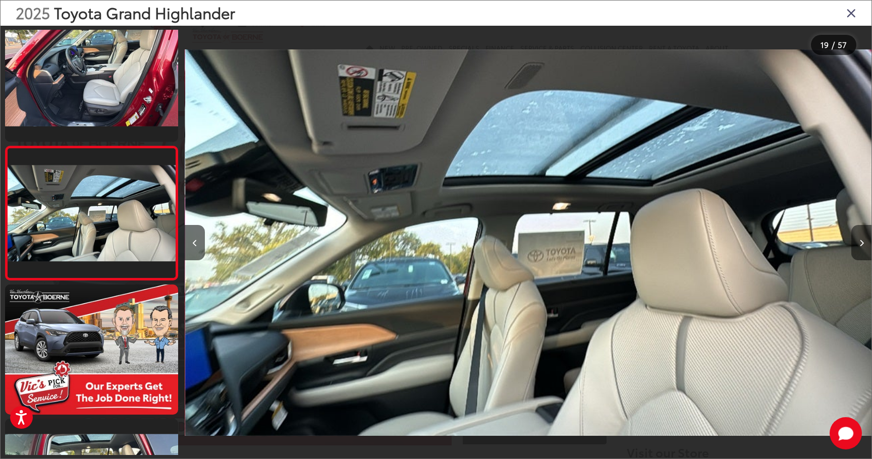
click at [866, 235] on button "Next image" at bounding box center [861, 242] width 20 height 35
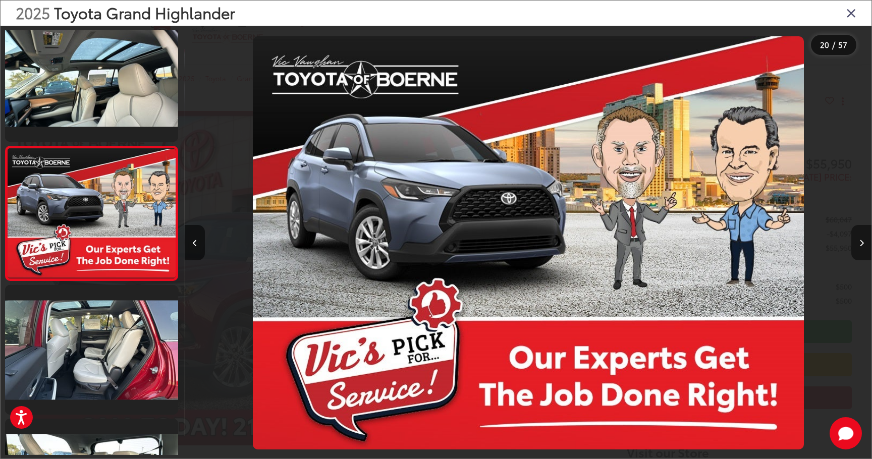
click at [866, 235] on button "Next image" at bounding box center [861, 242] width 20 height 35
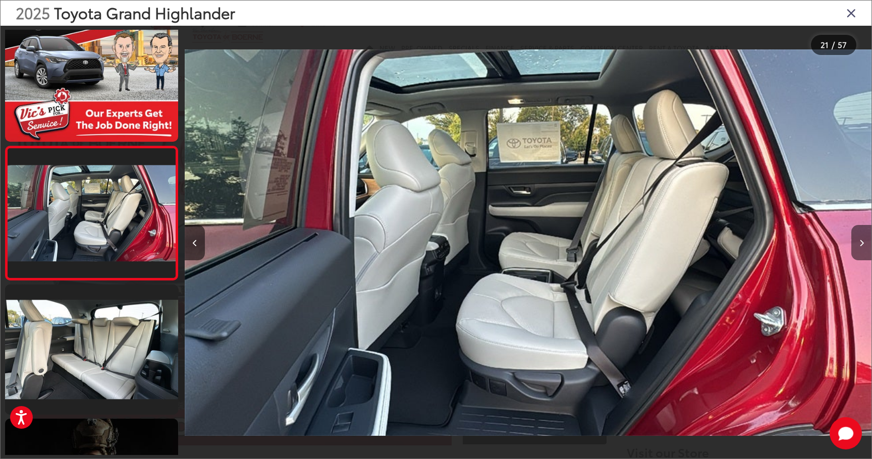
click at [864, 247] on button "Next image" at bounding box center [861, 242] width 20 height 35
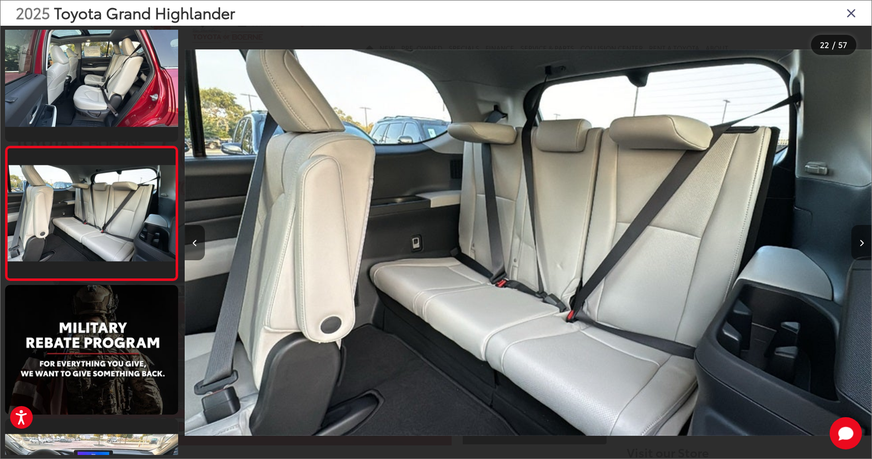
click at [862, 233] on button "Next image" at bounding box center [861, 242] width 20 height 35
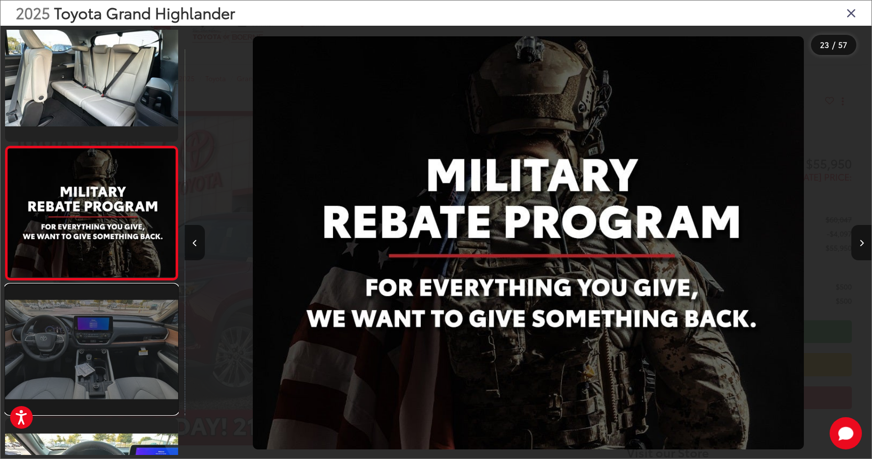
click at [104, 330] on link at bounding box center [91, 350] width 173 height 130
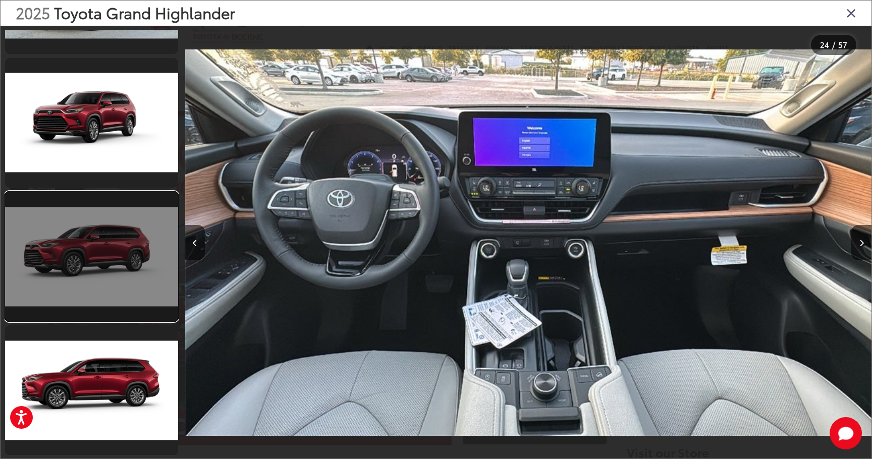
click at [150, 243] on link at bounding box center [91, 257] width 173 height 130
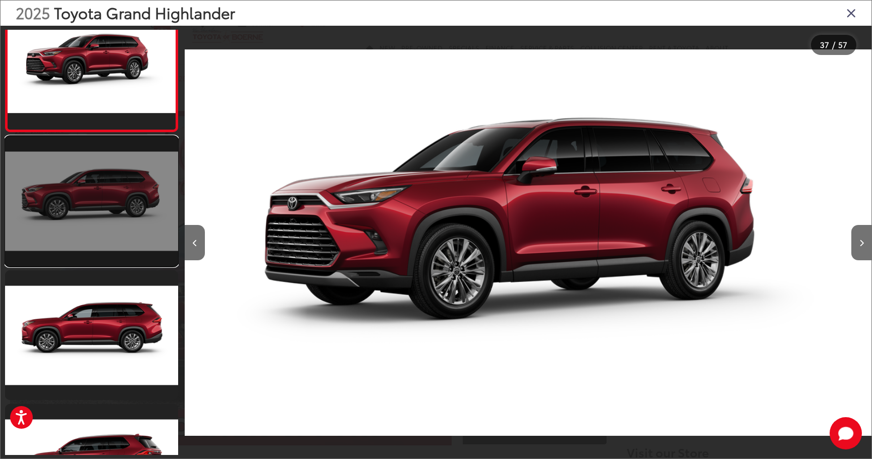
click at [141, 201] on link at bounding box center [91, 201] width 173 height 130
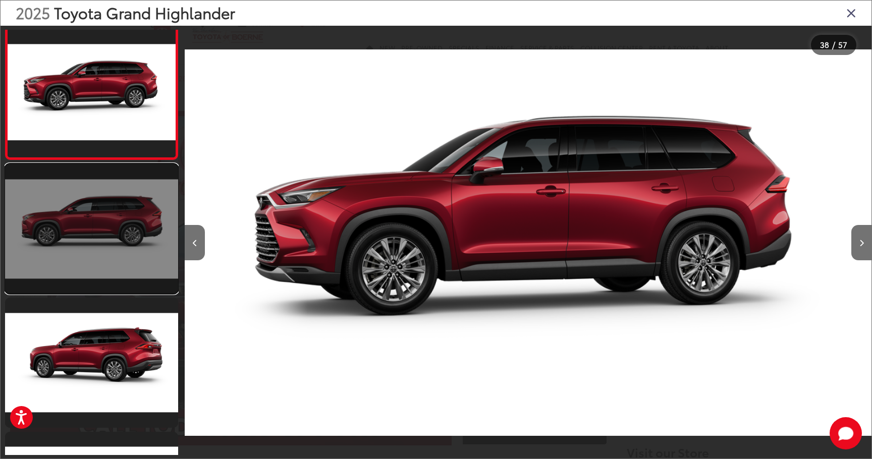
click at [138, 203] on link at bounding box center [91, 229] width 173 height 130
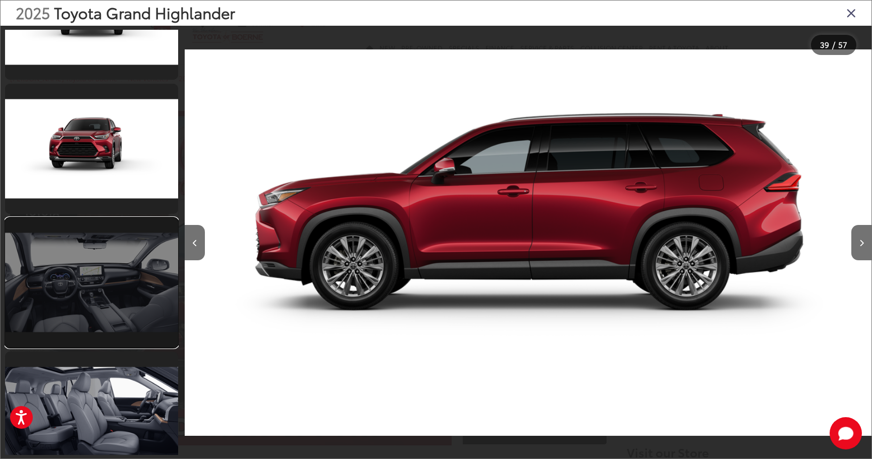
click at [133, 280] on link at bounding box center [91, 283] width 173 height 130
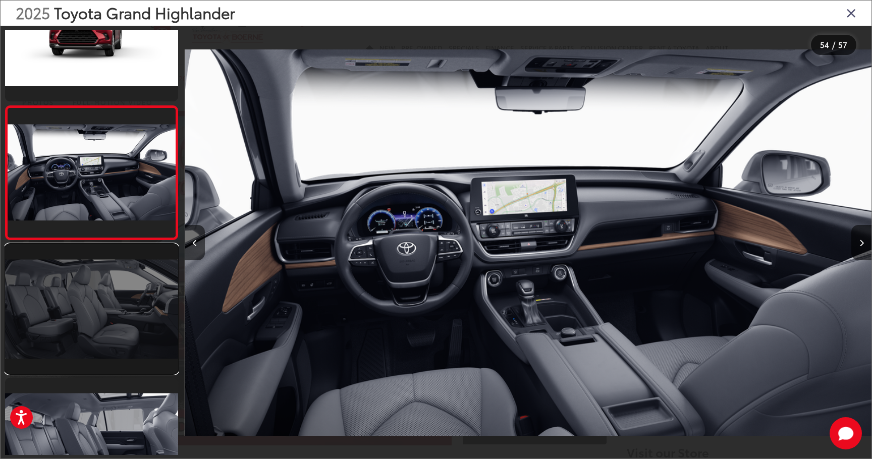
click at [150, 331] on link at bounding box center [91, 309] width 173 height 130
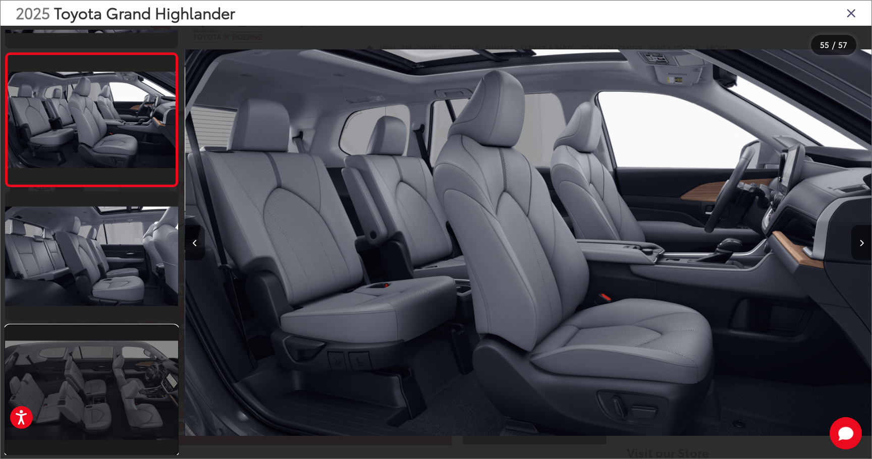
click at [124, 343] on link at bounding box center [91, 390] width 173 height 130
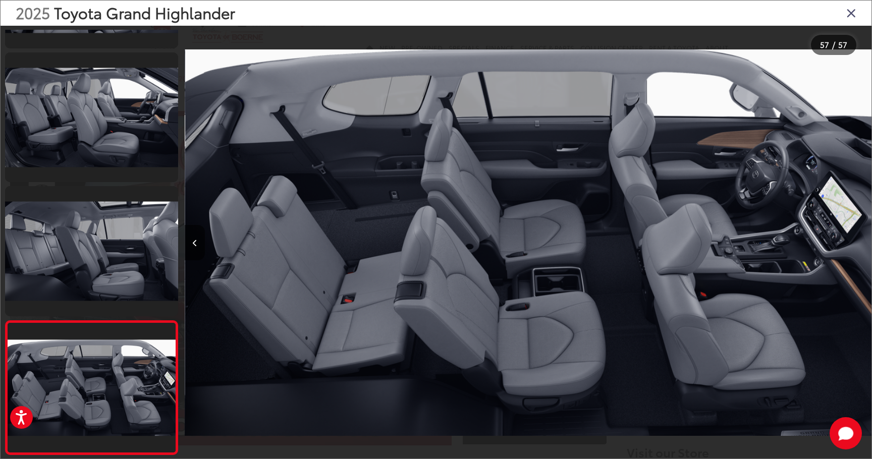
click at [852, 11] on icon "Close gallery" at bounding box center [851, 12] width 10 height 13
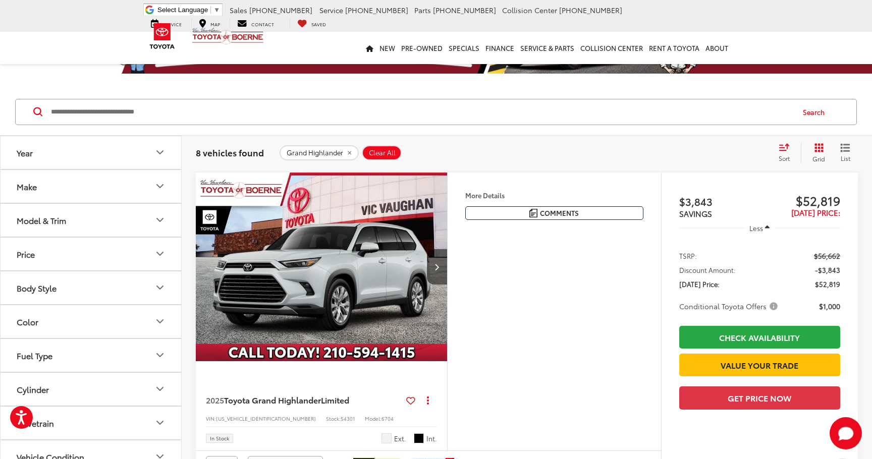
scroll to position [58, 0]
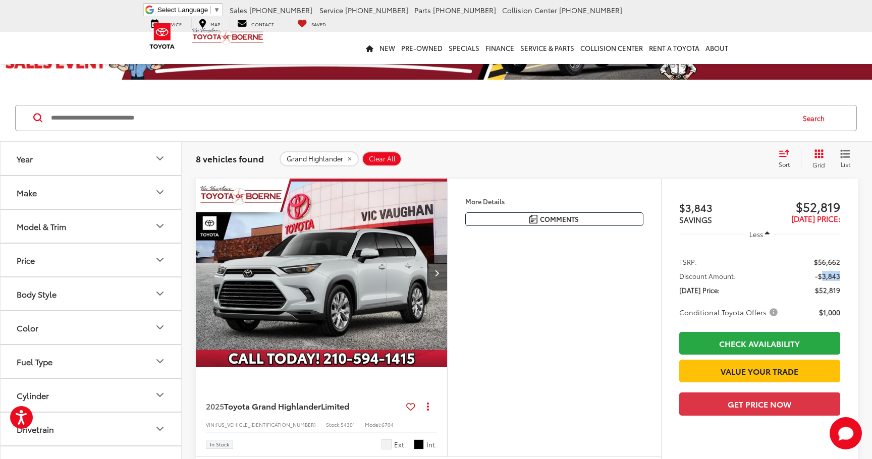
drag, startPoint x: 824, startPoint y: 279, endPoint x: 846, endPoint y: 279, distance: 22.2
click at [846, 279] on ul "TSRP: $56,662 Discount Amount: -$3,843 [DATE] Price: $52,819 Conditional Toyota…" at bounding box center [759, 286] width 181 height 81
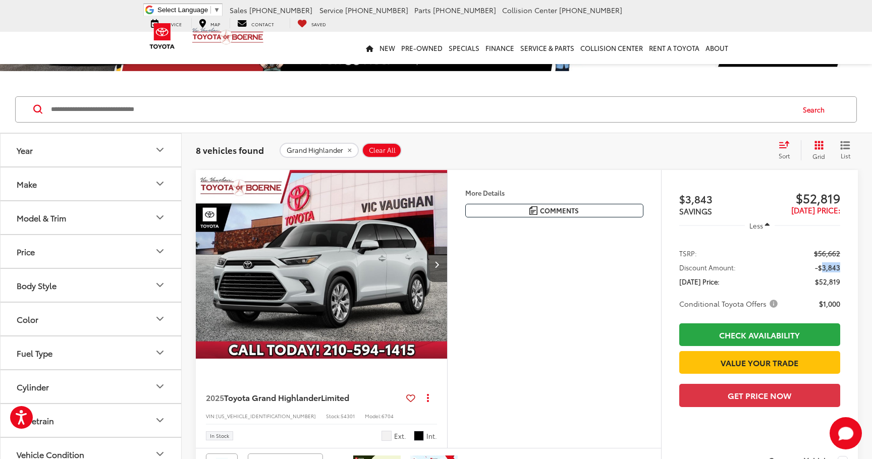
scroll to position [63, 0]
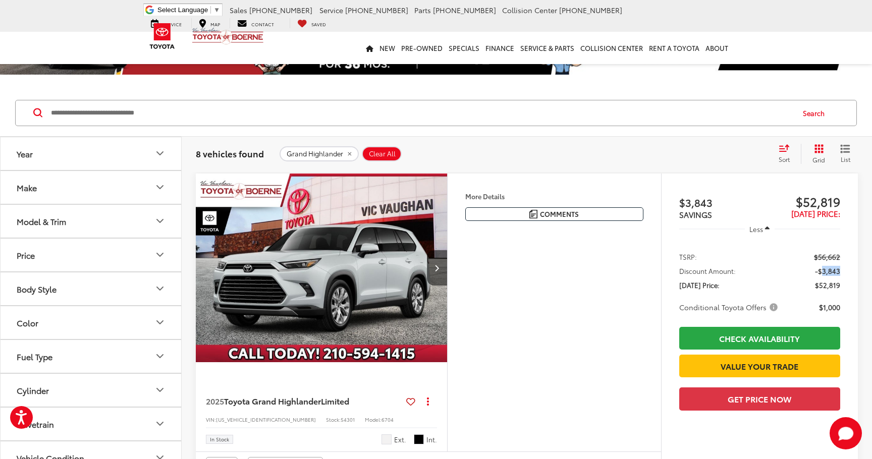
click at [357, 284] on img "2025 Toyota Grand Highlander Limited 0" at bounding box center [321, 269] width 253 height 190
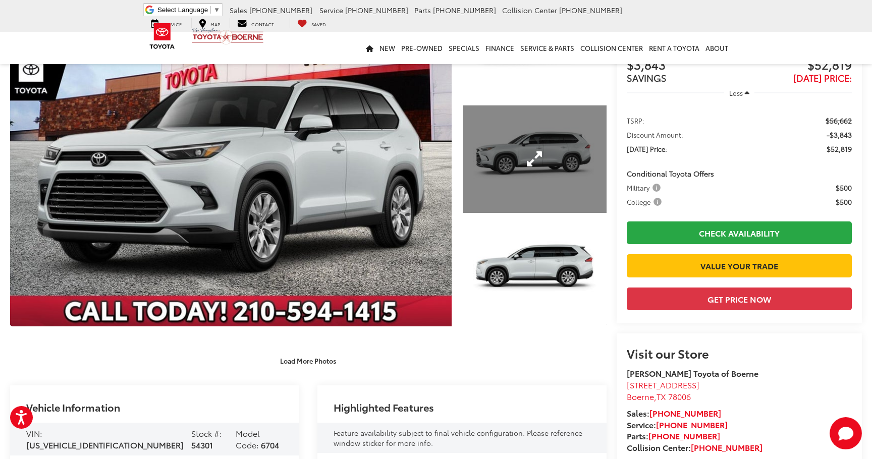
scroll to position [113, 0]
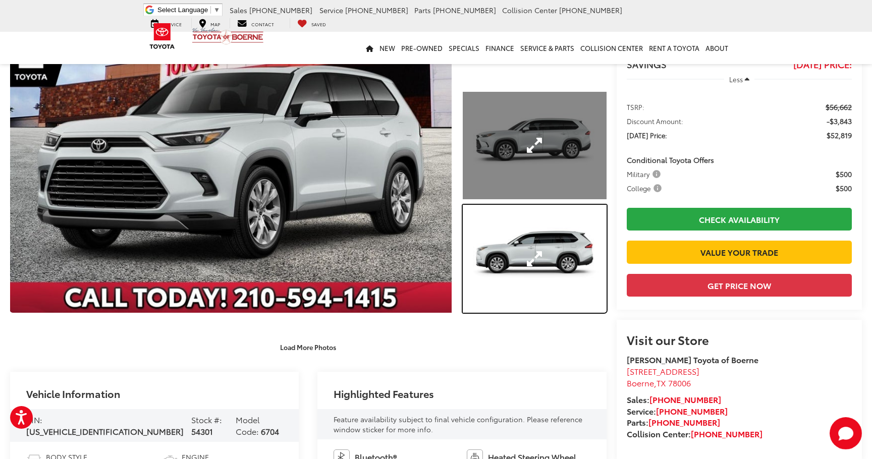
click at [479, 278] on link "Expand Photo 3" at bounding box center [535, 259] width 144 height 108
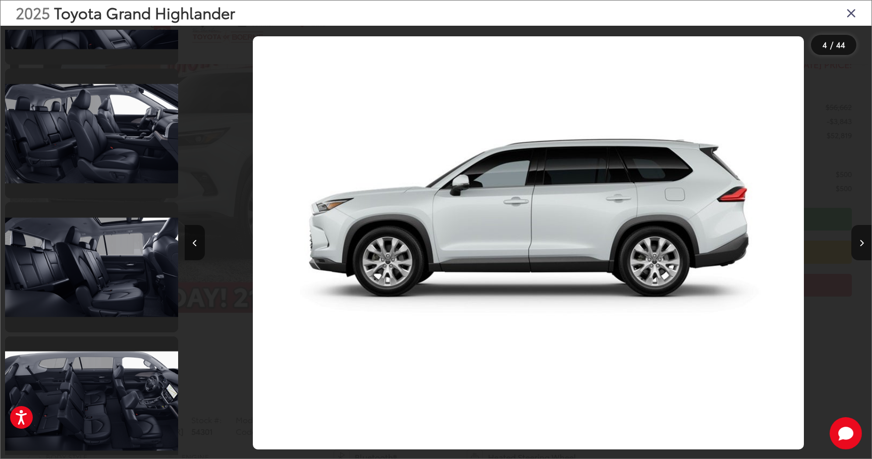
scroll to position [5459, 0]
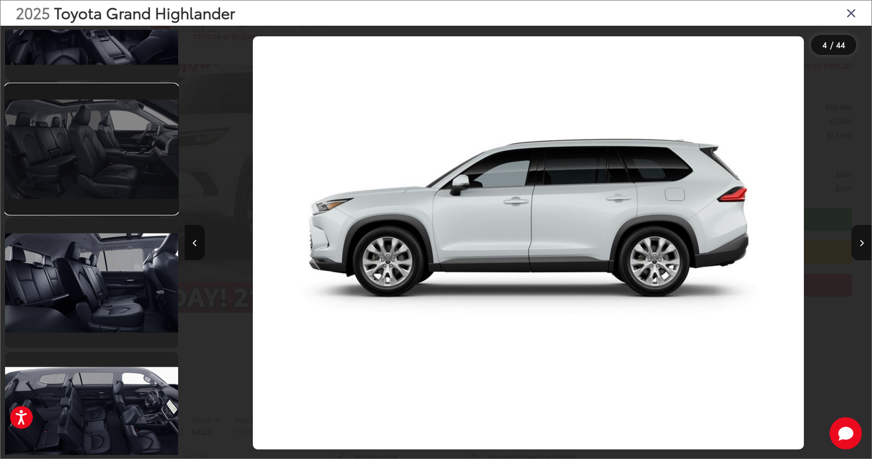
click at [70, 141] on link at bounding box center [91, 149] width 173 height 130
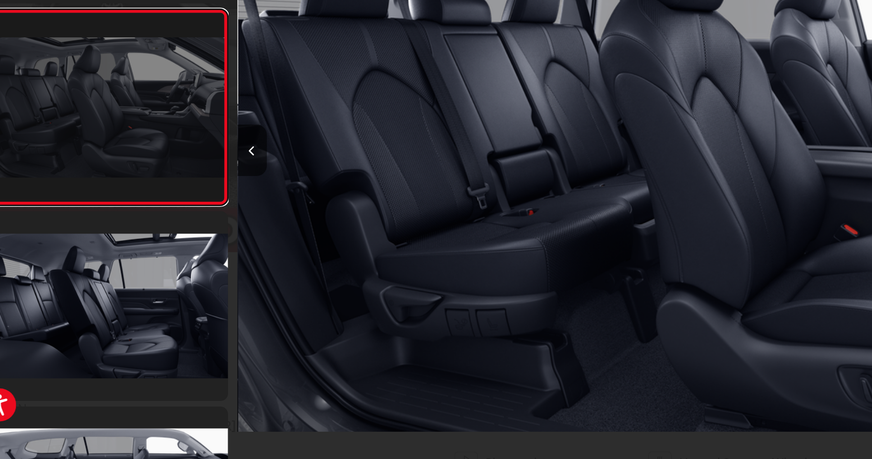
scroll to position [112, 0]
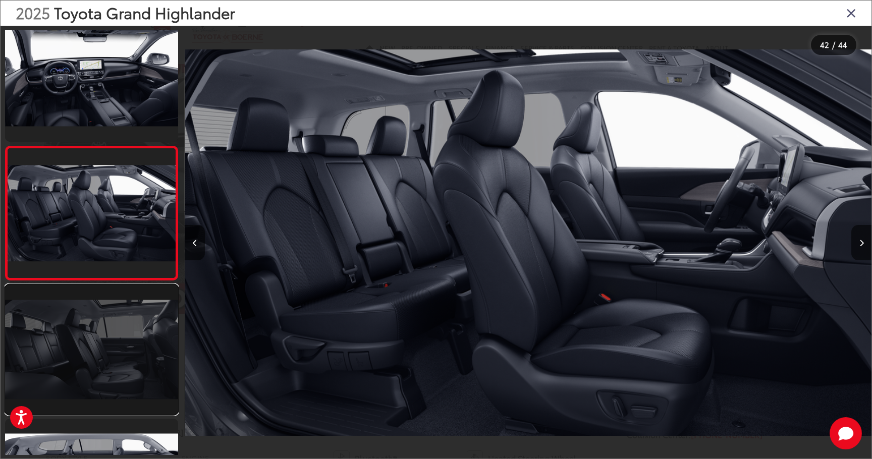
click at [84, 329] on link at bounding box center [91, 350] width 173 height 130
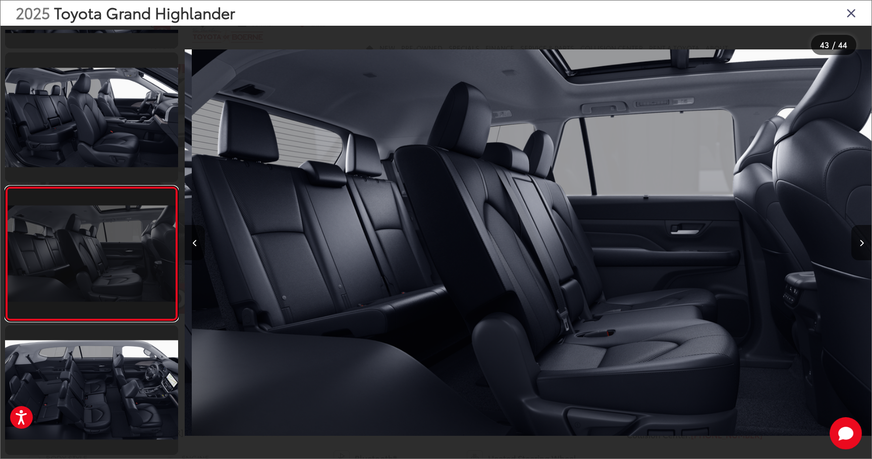
scroll to position [0, 28841]
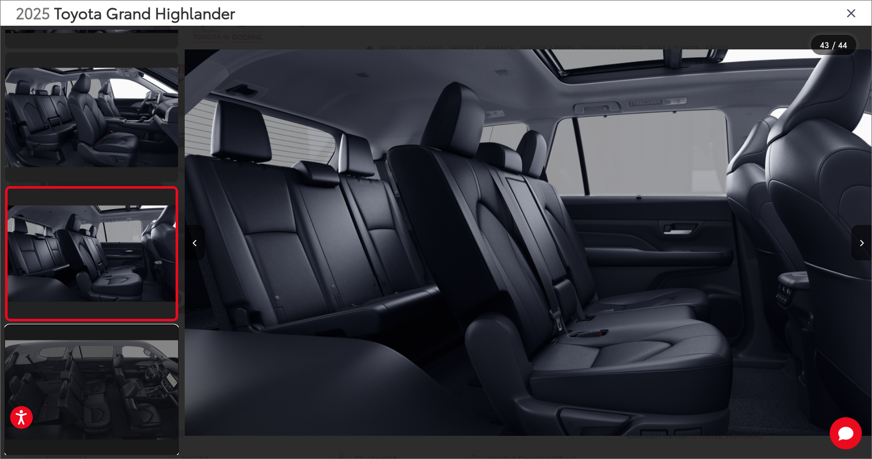
click at [134, 347] on link at bounding box center [91, 390] width 173 height 130
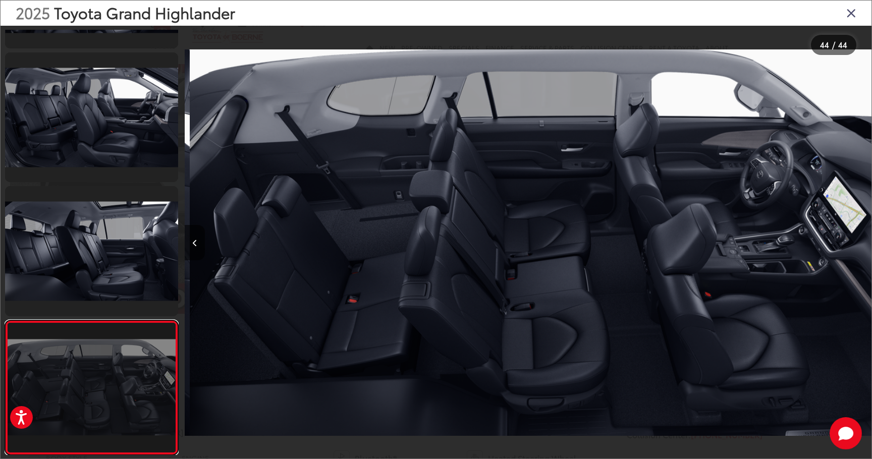
scroll to position [0, 29527]
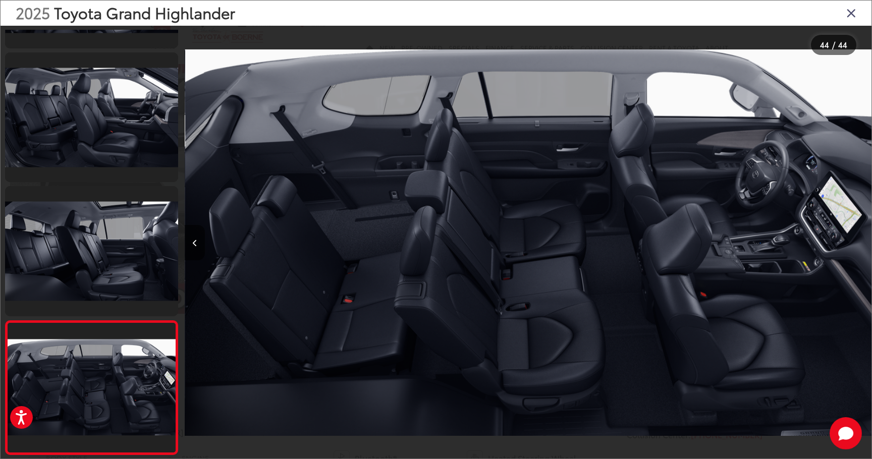
click at [851, 13] on icon "Close gallery" at bounding box center [851, 12] width 10 height 13
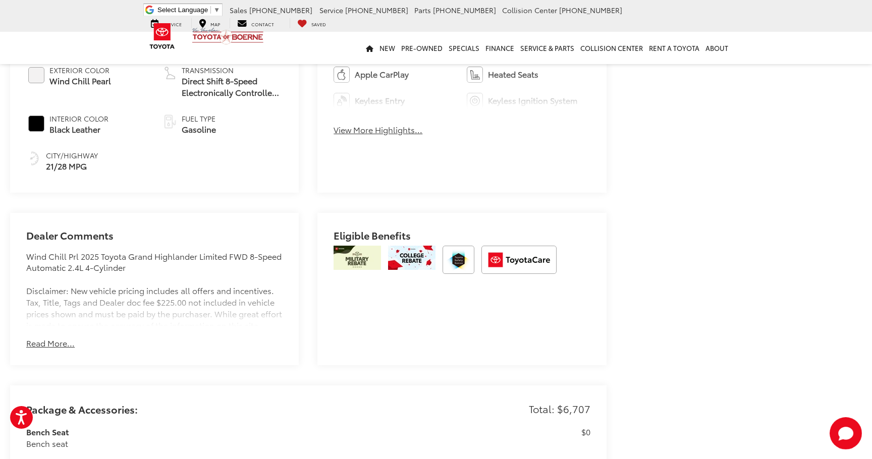
scroll to position [545, 0]
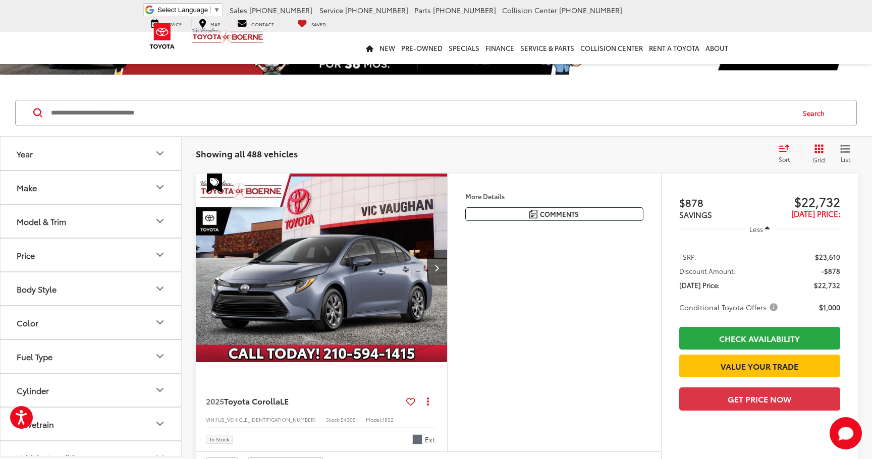
click at [148, 226] on button "Model & Trim" at bounding box center [92, 221] width 182 height 33
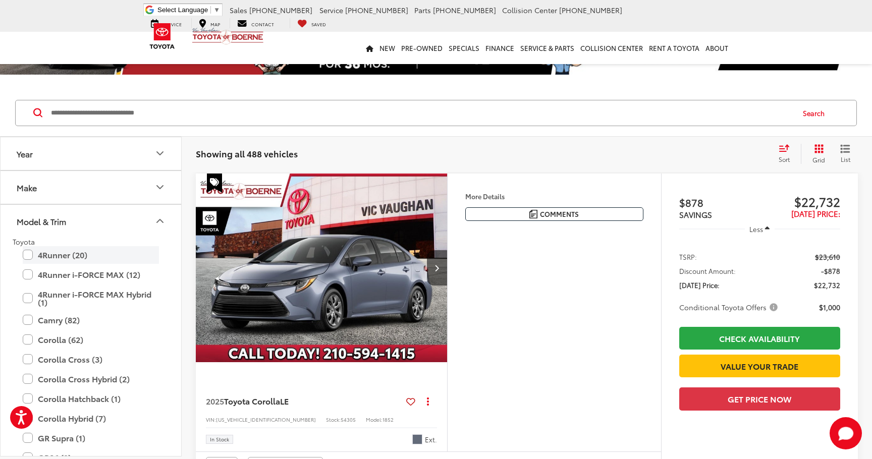
click at [79, 252] on label "4Runner (20)" at bounding box center [91, 255] width 136 height 18
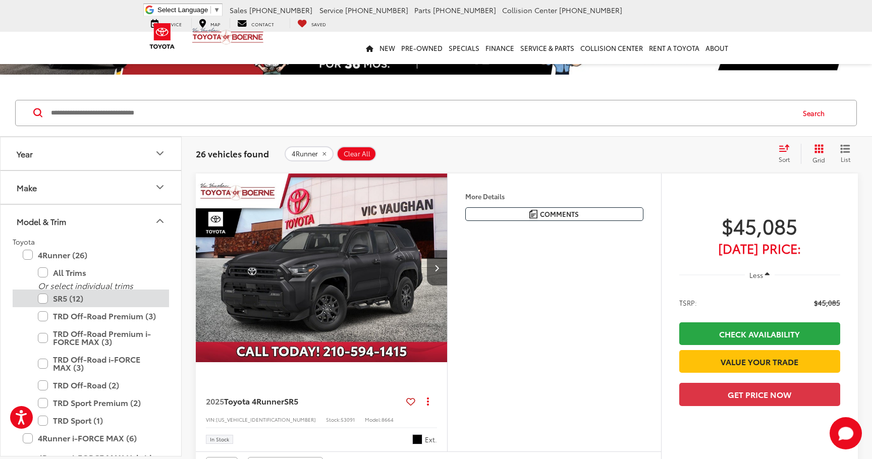
click at [83, 297] on label "SR5 (12)" at bounding box center [98, 299] width 121 height 18
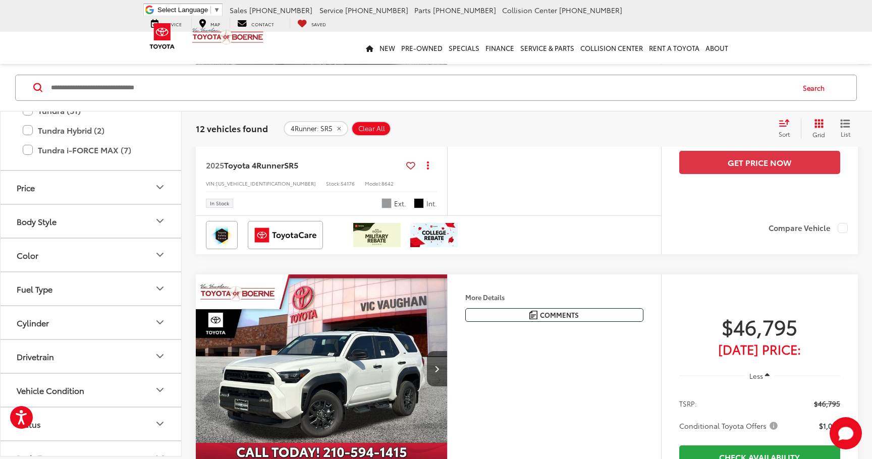
scroll to position [600, 0]
click at [100, 332] on button "Cylinder" at bounding box center [92, 320] width 182 height 33
click at [99, 353] on div "4 (12)" at bounding box center [91, 361] width 156 height 17
click at [98, 324] on button "Cylinder" at bounding box center [92, 320] width 182 height 33
click at [94, 353] on button "Drivetrain" at bounding box center [92, 354] width 182 height 33
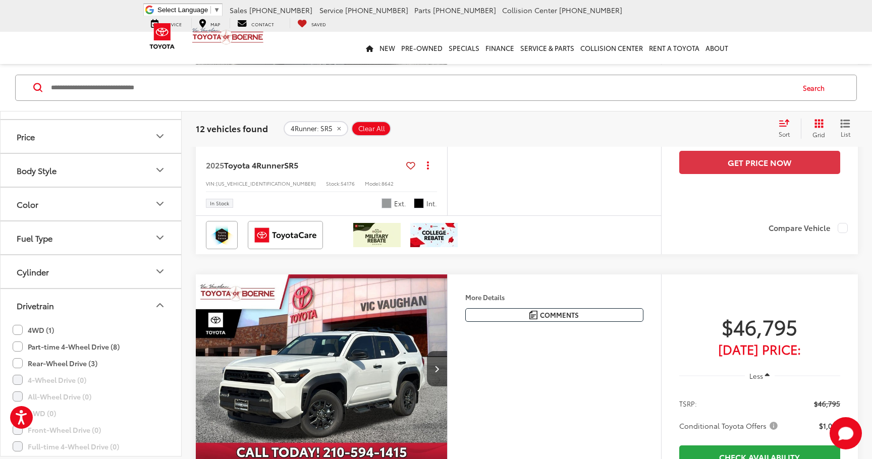
scroll to position [691, 0]
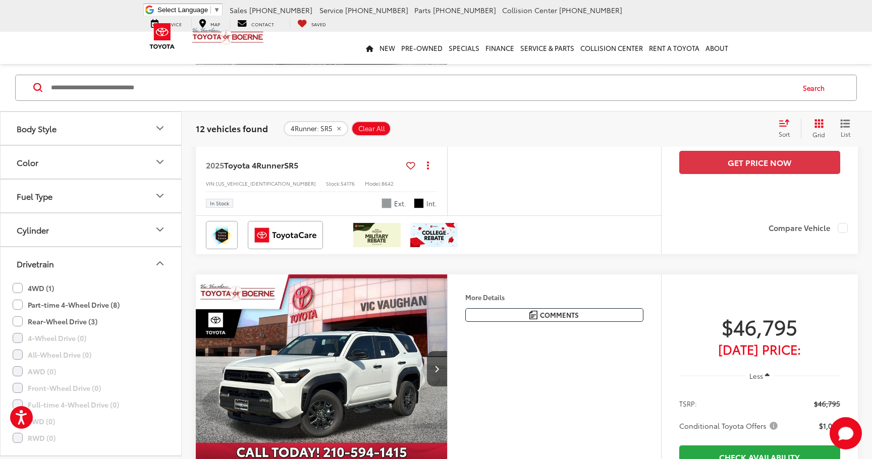
click at [31, 303] on label "Part-time 4-Wheel Drive (8)" at bounding box center [66, 304] width 107 height 17
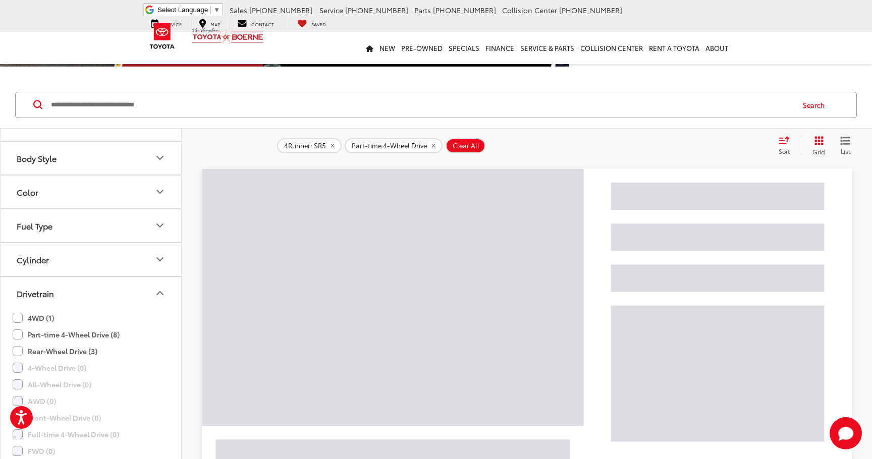
scroll to position [67, 0]
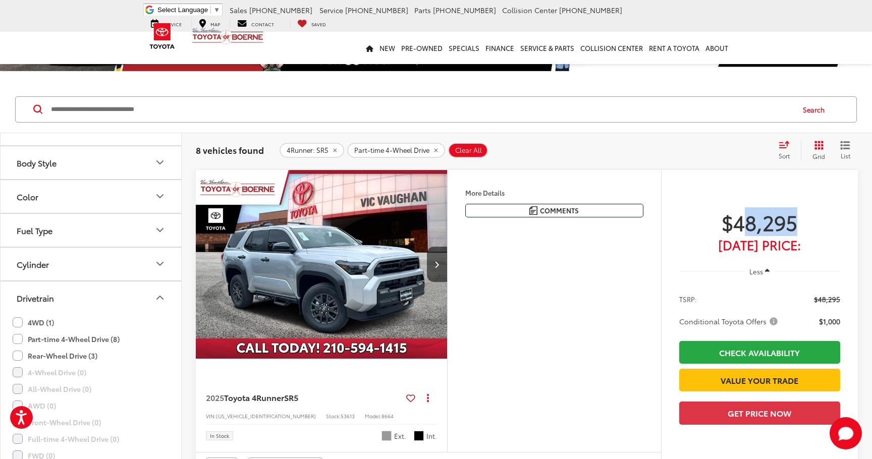
drag, startPoint x: 747, startPoint y: 221, endPoint x: 806, endPoint y: 221, distance: 59.0
click at [806, 221] on span "$48,295" at bounding box center [759, 221] width 161 height 25
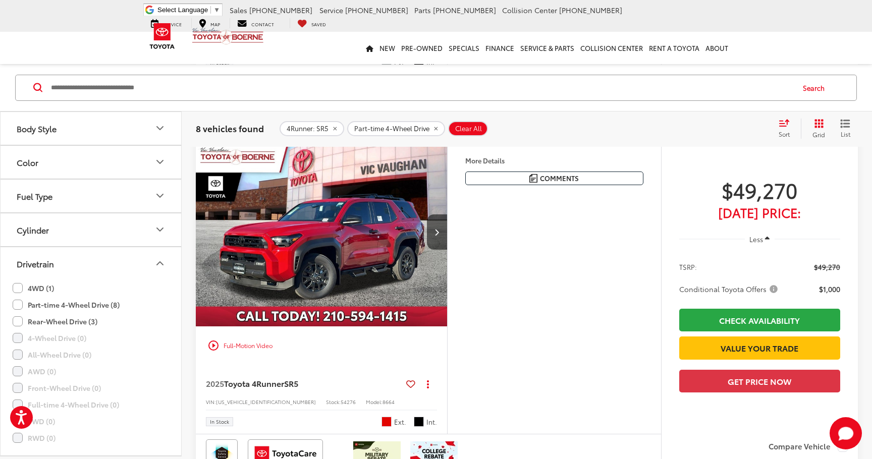
scroll to position [442, 0]
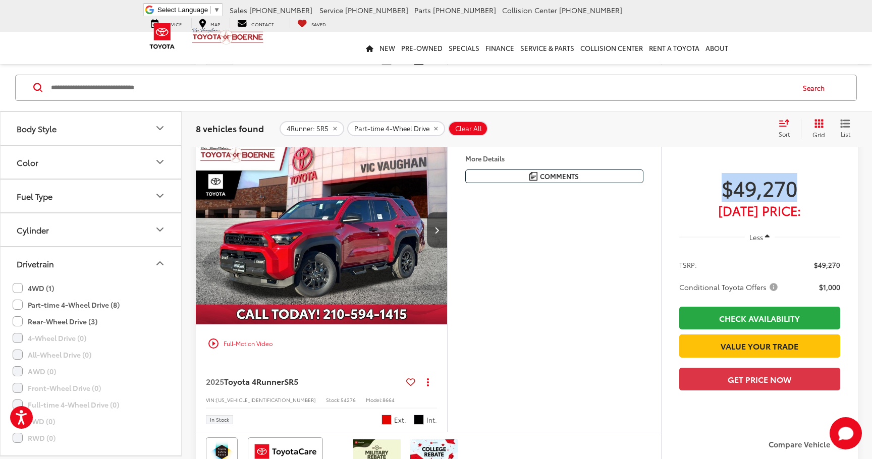
drag, startPoint x: 724, startPoint y: 230, endPoint x: 809, endPoint y: 231, distance: 84.8
click at [810, 200] on span "$49,270" at bounding box center [759, 187] width 161 height 25
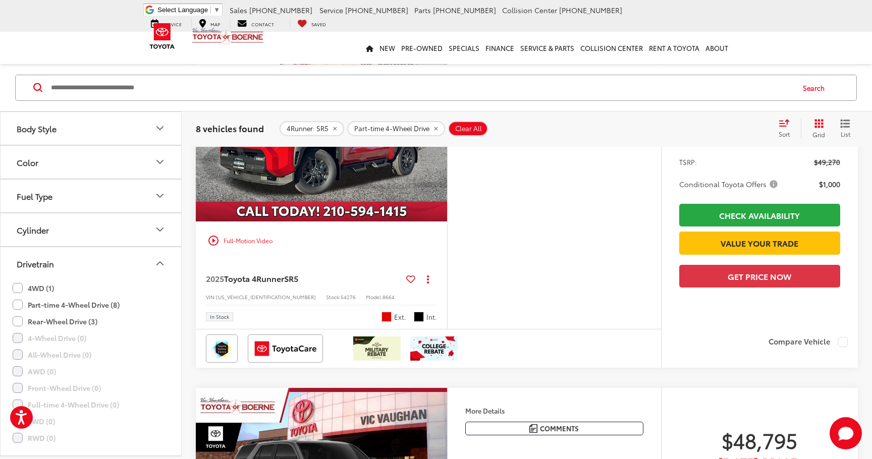
scroll to position [543, 0]
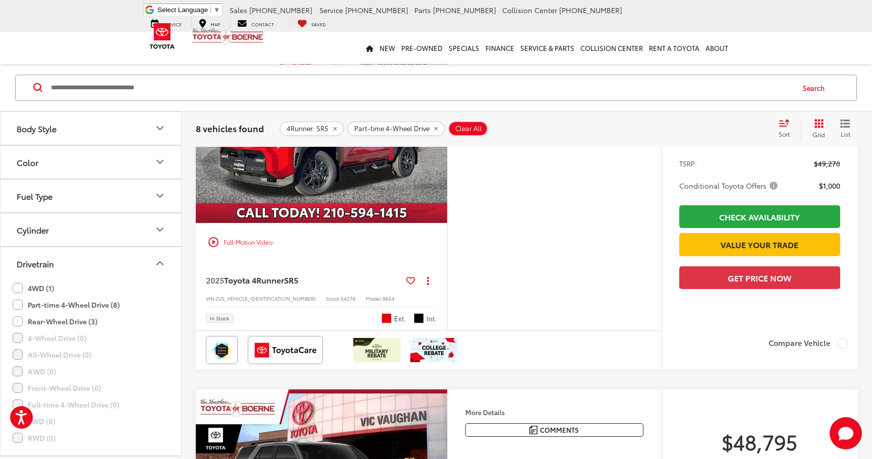
click at [378, 210] on img "2025 Toyota 4Runner SR5 0" at bounding box center [321, 129] width 253 height 190
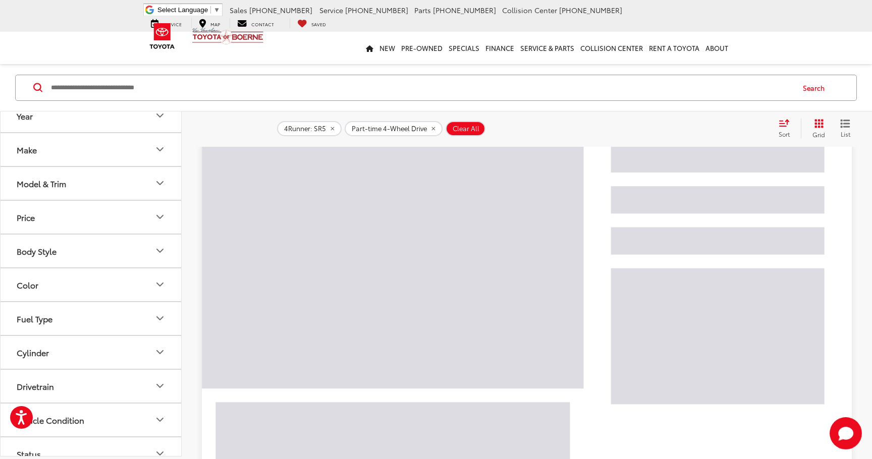
scroll to position [101, 0]
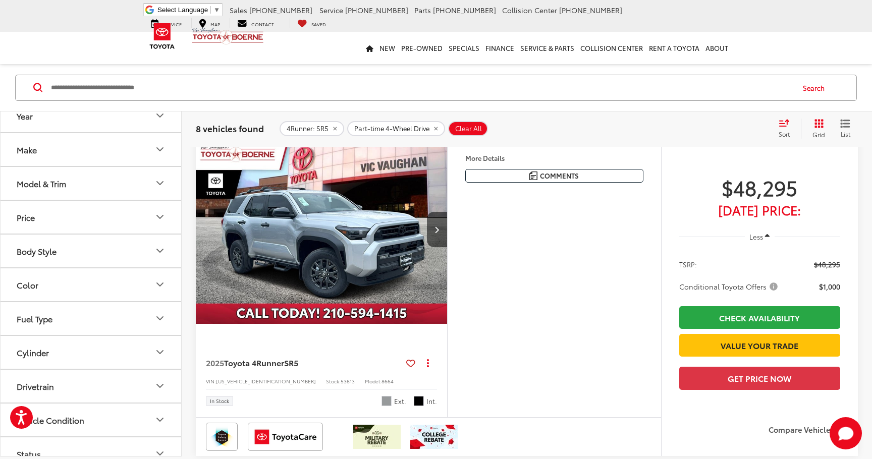
click at [354, 221] on img "2025 Toyota 4Runner SR5 0" at bounding box center [321, 230] width 253 height 190
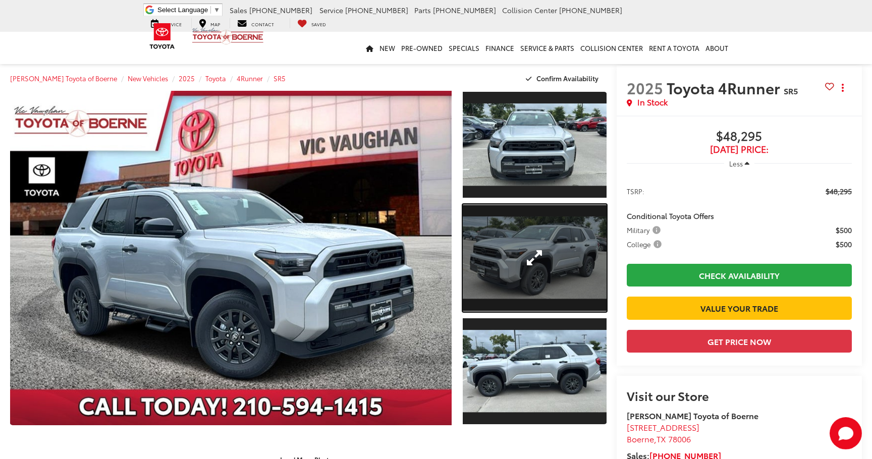
click at [551, 275] on link "Expand Photo 2" at bounding box center [535, 258] width 144 height 108
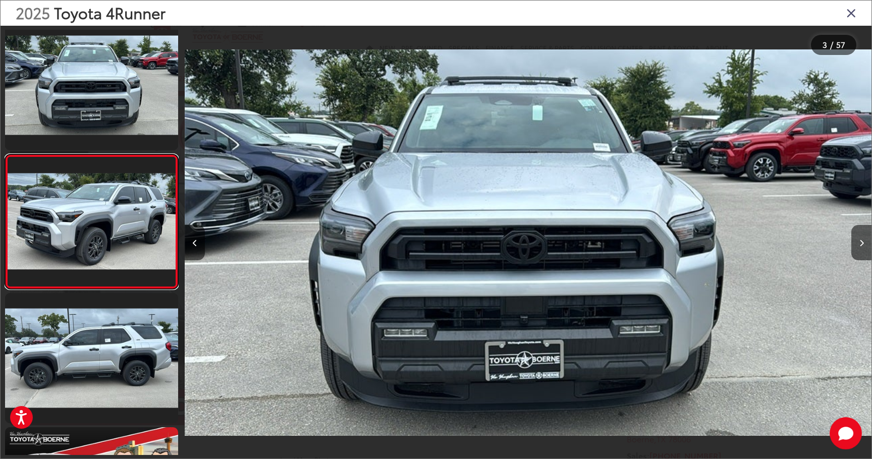
scroll to position [152, 0]
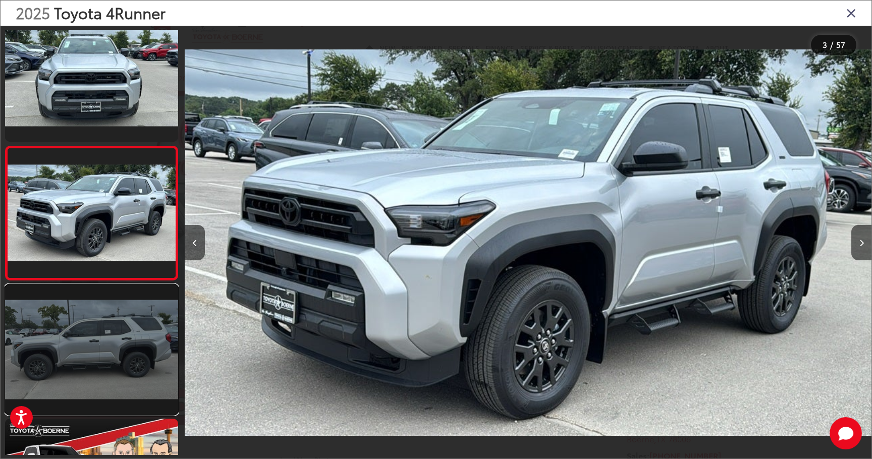
click at [122, 359] on link at bounding box center [91, 350] width 173 height 130
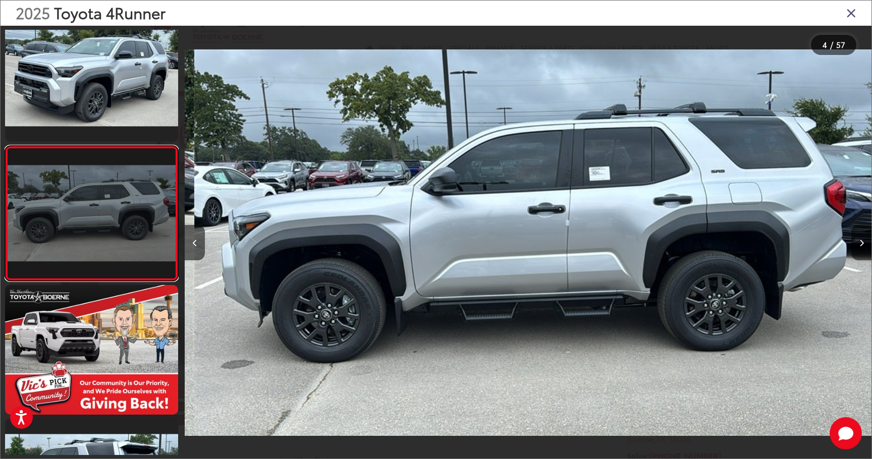
scroll to position [0, 2060]
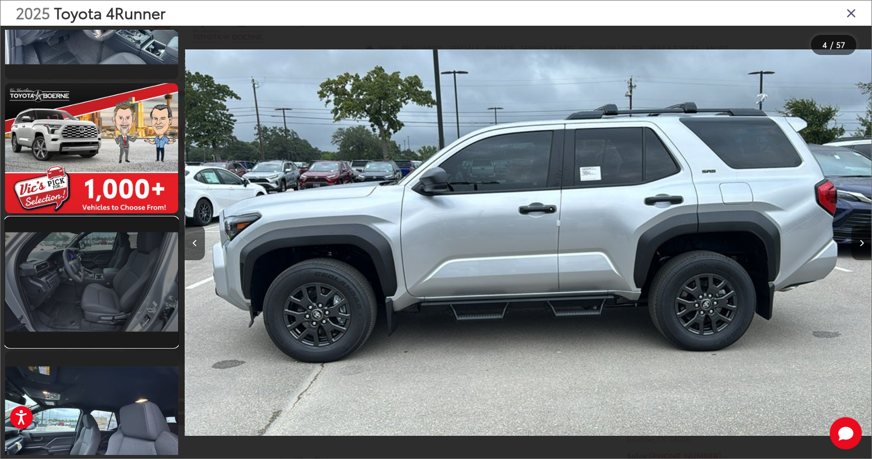
click at [133, 300] on link at bounding box center [91, 282] width 173 height 130
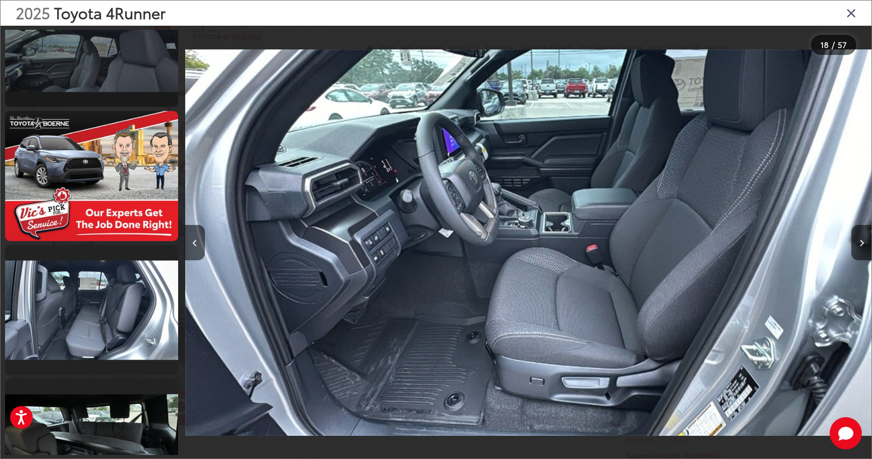
scroll to position [2514, 0]
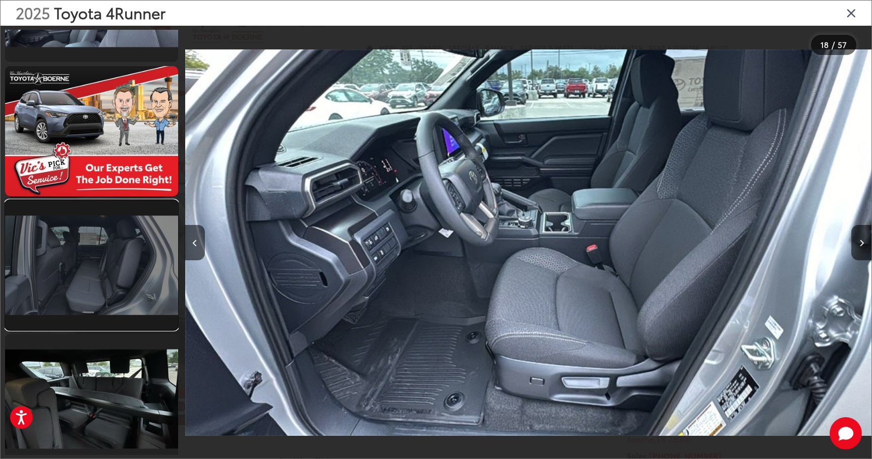
click at [134, 276] on link at bounding box center [91, 265] width 173 height 130
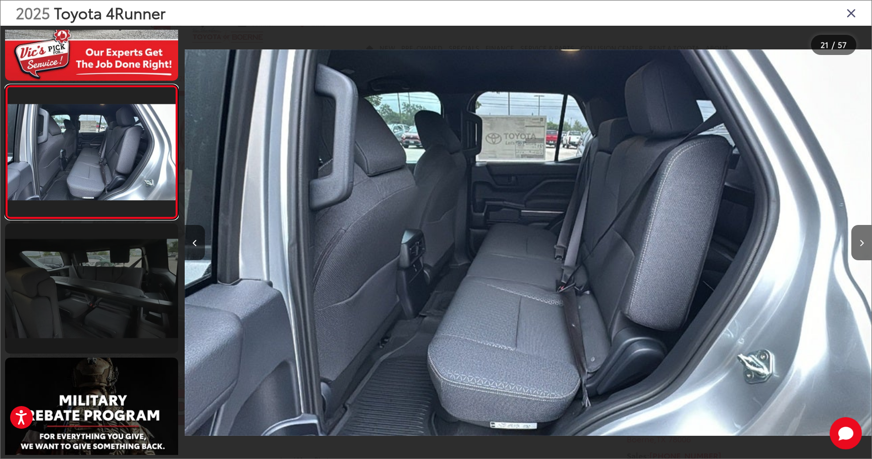
scroll to position [2626, 0]
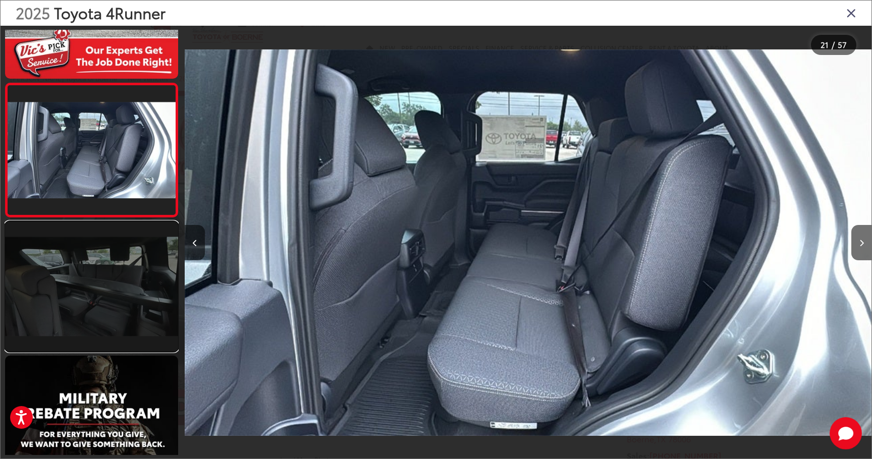
click at [79, 309] on link at bounding box center [91, 287] width 173 height 130
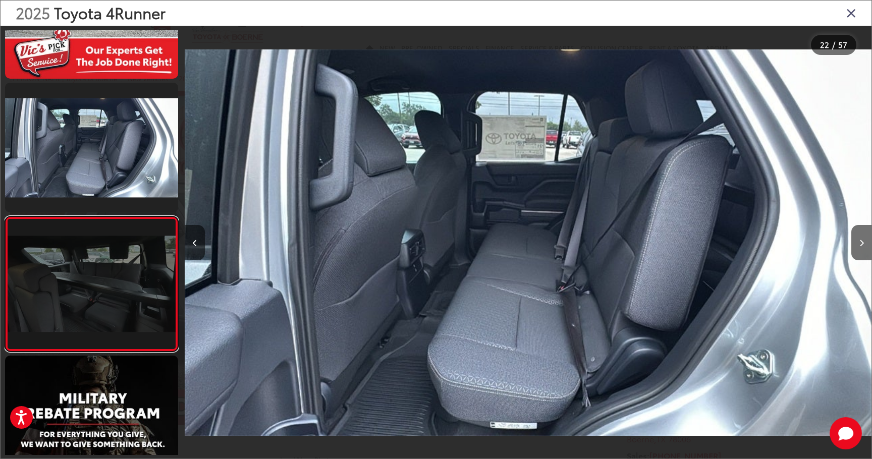
scroll to position [0, 0]
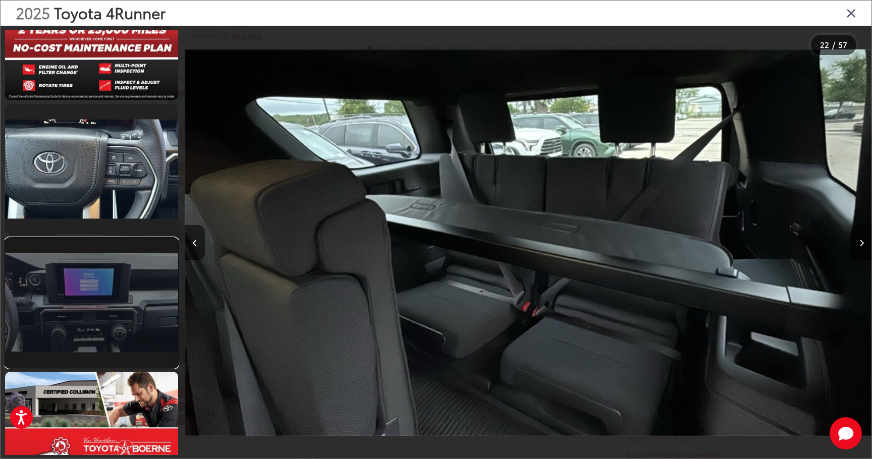
click at [124, 339] on link at bounding box center [91, 303] width 173 height 130
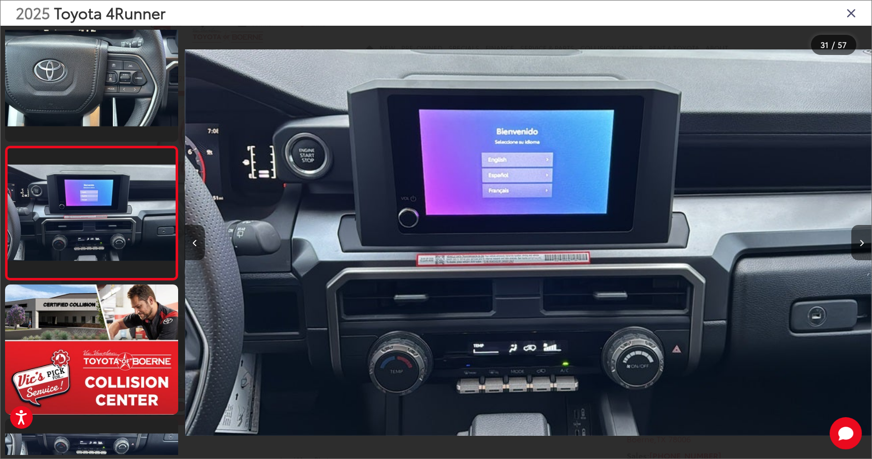
click at [856, 17] on div "2025 Toyota 4Runner" at bounding box center [436, 13] width 871 height 25
click at [851, 10] on icon "Close gallery" at bounding box center [851, 12] width 10 height 13
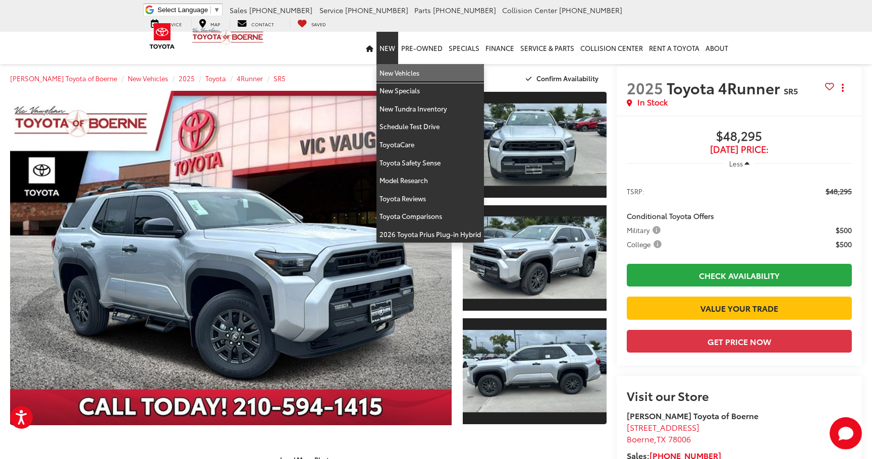
click at [402, 79] on link "New Vehicles" at bounding box center [429, 73] width 107 height 18
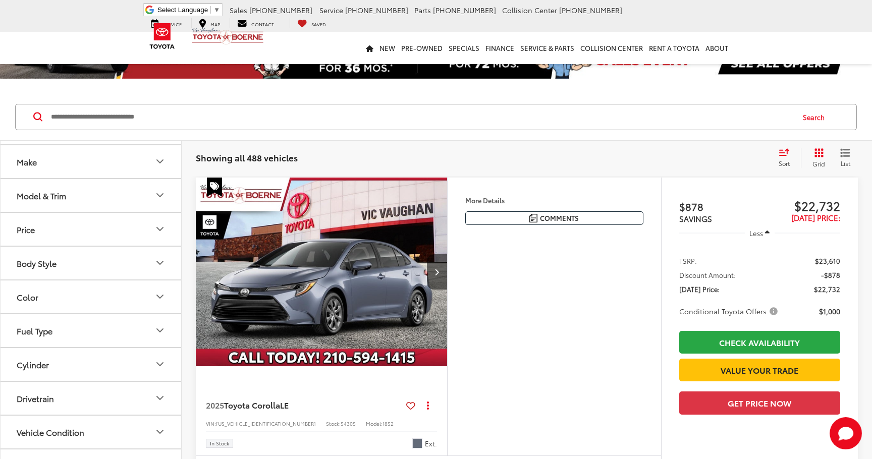
scroll to position [43, 0]
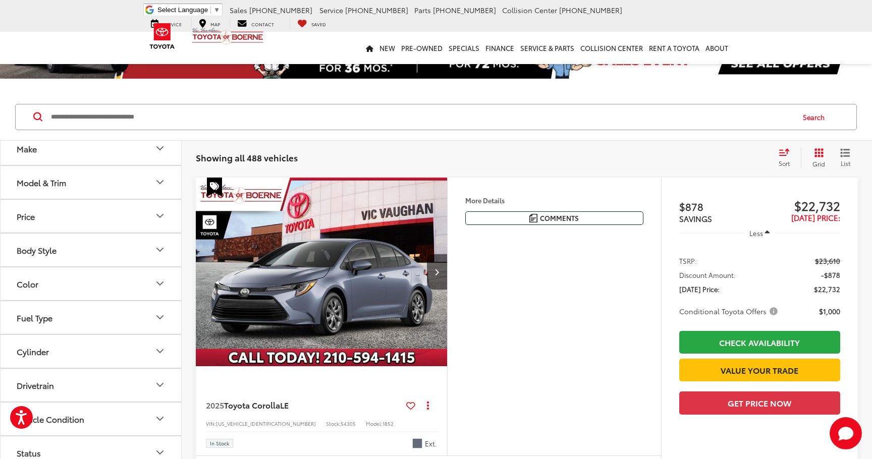
click at [161, 148] on icon "Make" at bounding box center [160, 148] width 6 height 3
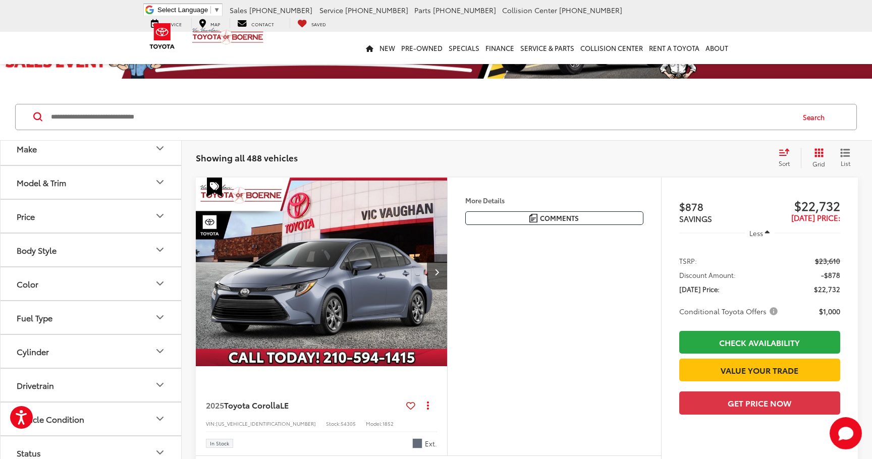
click at [158, 194] on button "Model & Trim" at bounding box center [92, 182] width 182 height 33
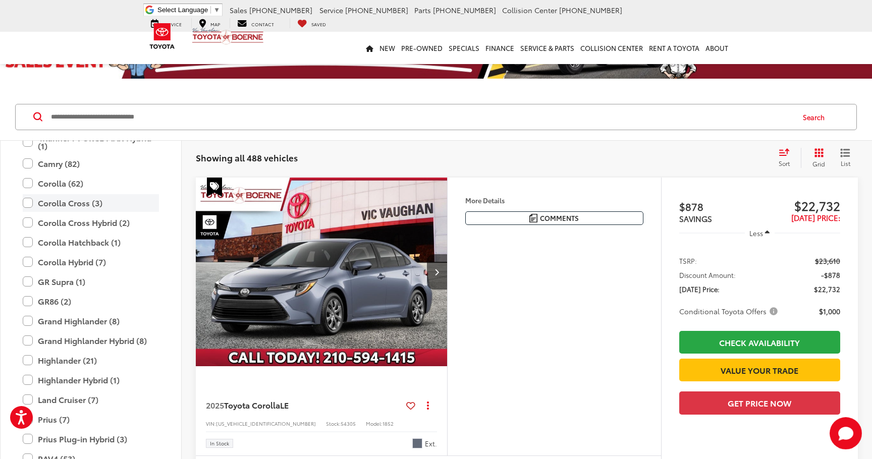
scroll to position [208, 0]
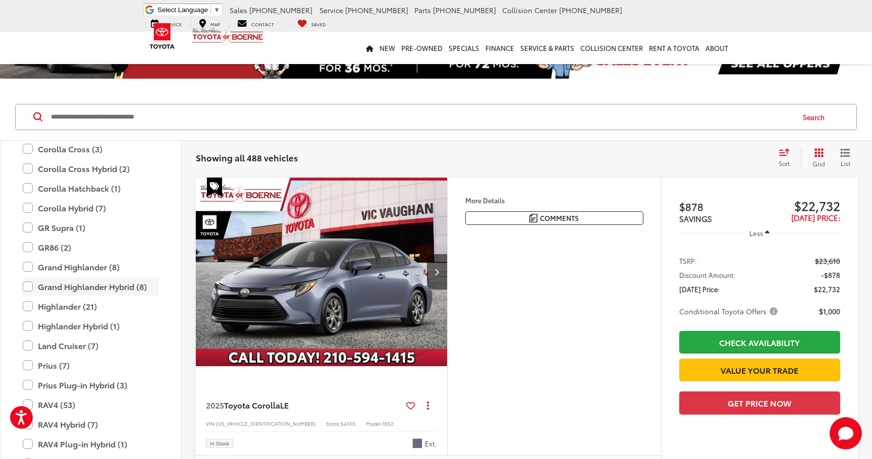
click at [100, 283] on label "Grand Highlander Hybrid (8)" at bounding box center [91, 287] width 136 height 18
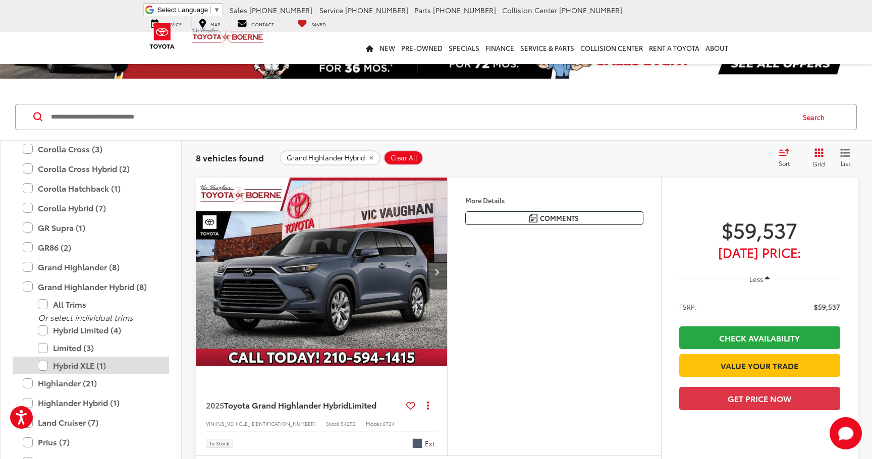
click at [97, 370] on label "Hybrid XLE (1)" at bounding box center [98, 366] width 121 height 18
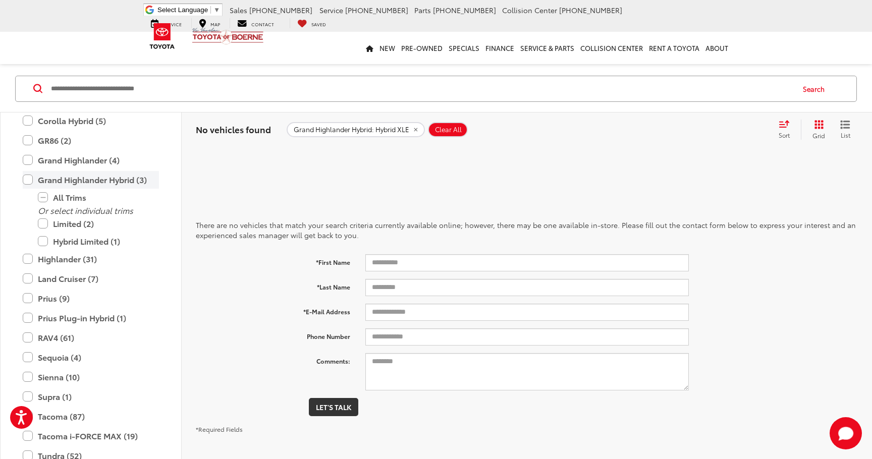
click at [26, 180] on label "Grand Highlander Hybrid (3)" at bounding box center [91, 180] width 136 height 18
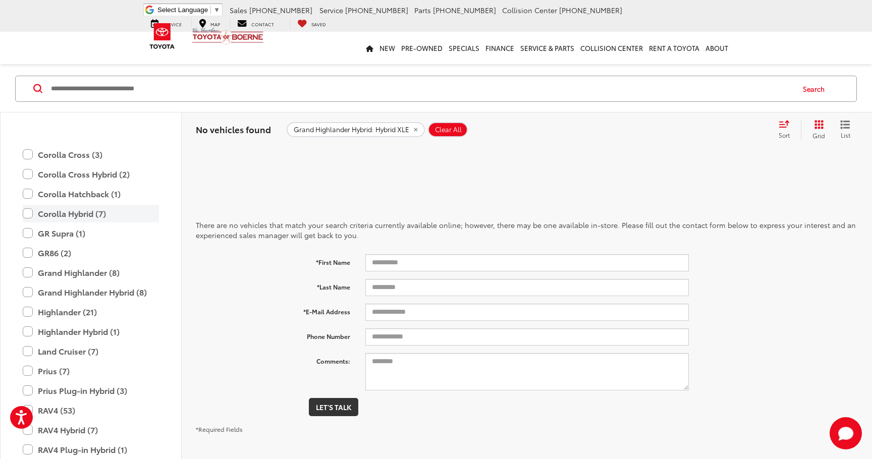
scroll to position [208, 0]
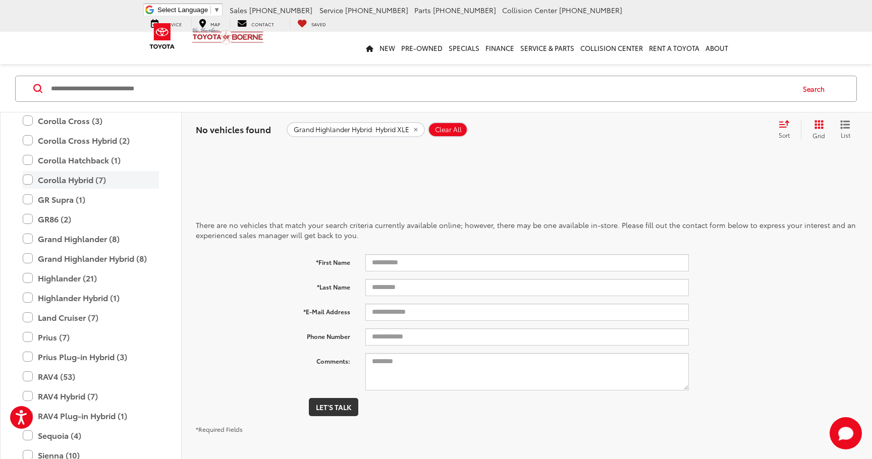
click at [27, 180] on label "Corolla Hybrid (7)" at bounding box center [91, 180] width 136 height 18
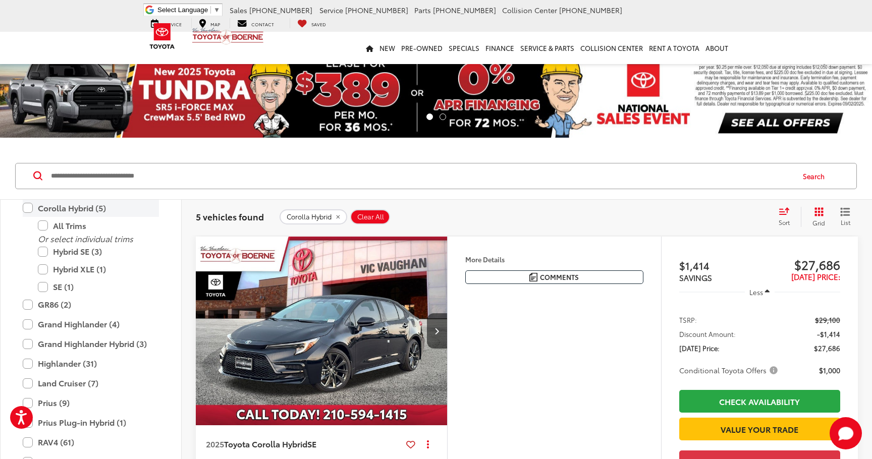
click at [29, 211] on label "Corolla Hybrid (5)" at bounding box center [91, 208] width 136 height 18
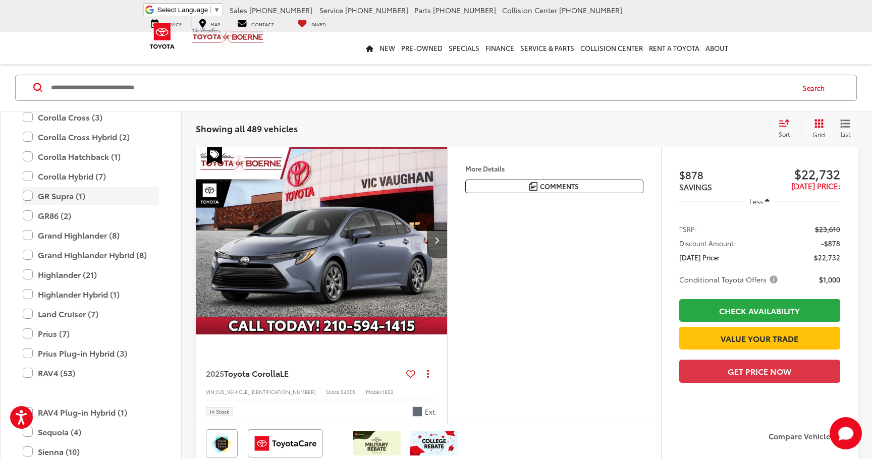
scroll to position [91, 0]
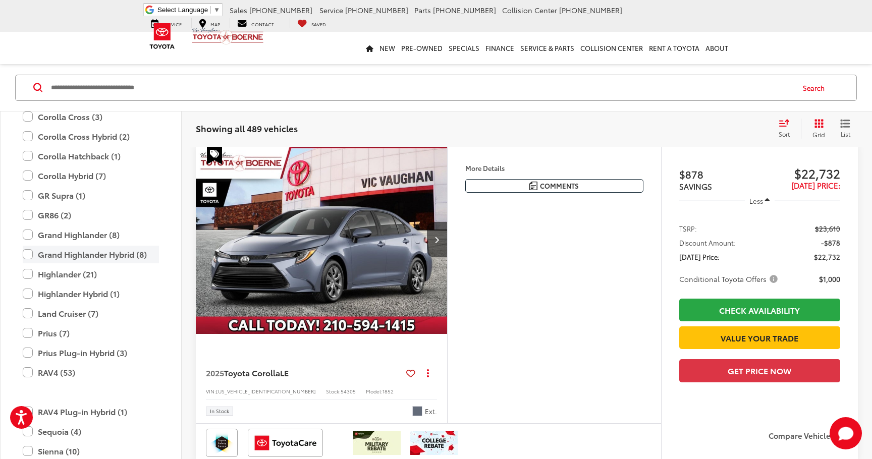
click at [28, 252] on label "Grand Highlander Hybrid (8)" at bounding box center [91, 255] width 136 height 18
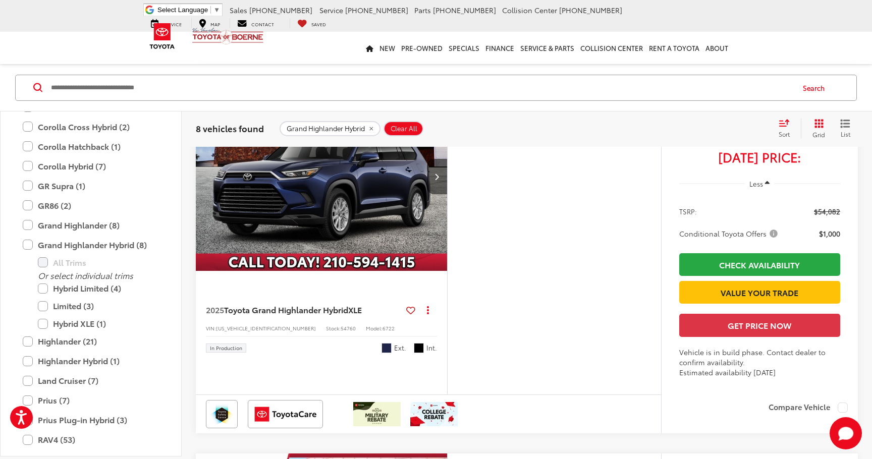
scroll to position [1183, 0]
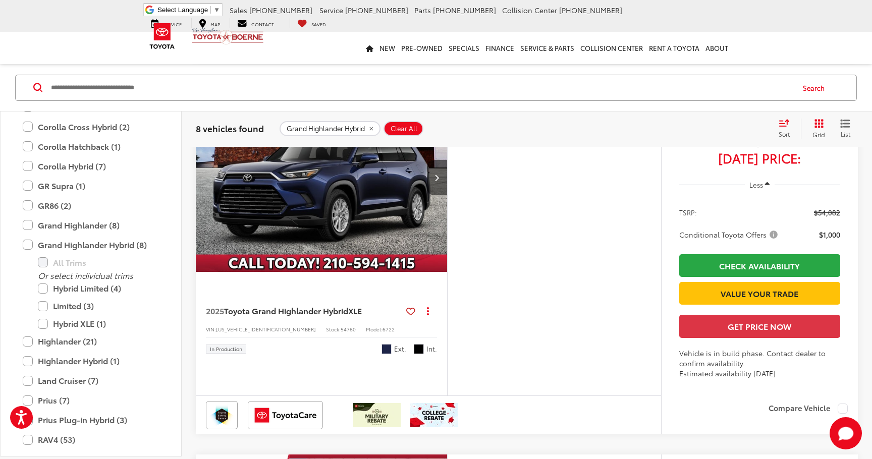
click at [386, 232] on img "2025 Toyota Grand Highlander Hybrid Hybrid XLE 0" at bounding box center [321, 178] width 253 height 190
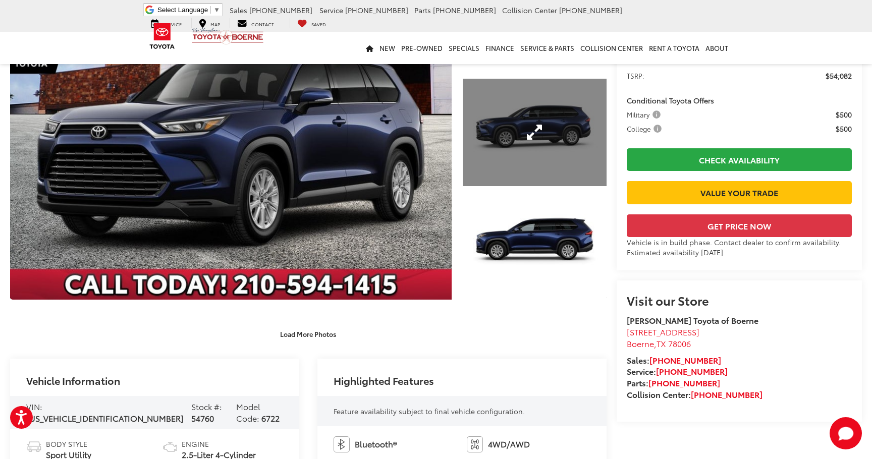
scroll to position [118, 0]
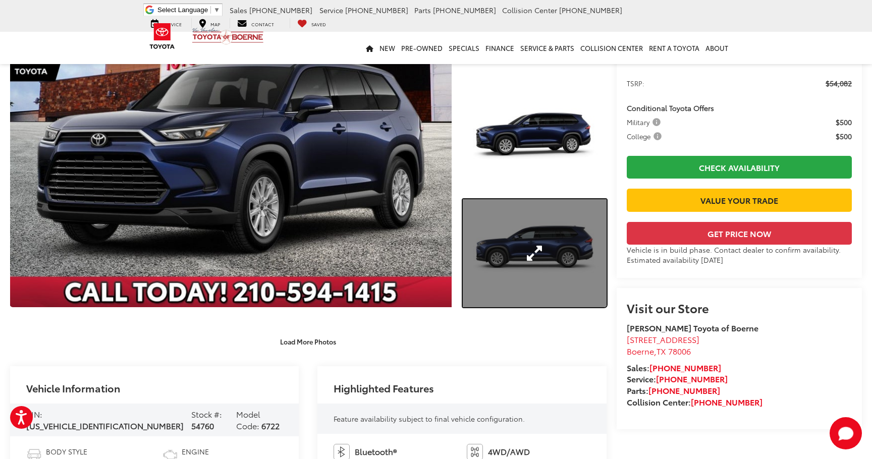
click at [500, 236] on link "Expand Photo 3" at bounding box center [535, 253] width 144 height 108
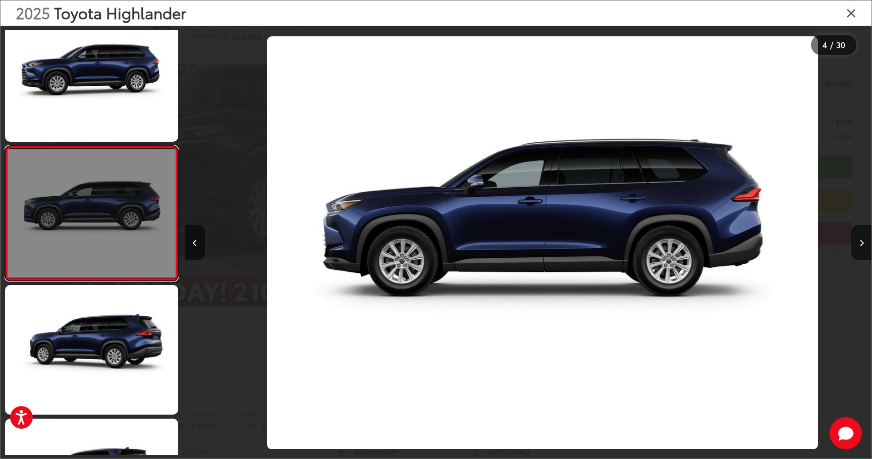
scroll to position [0, 2060]
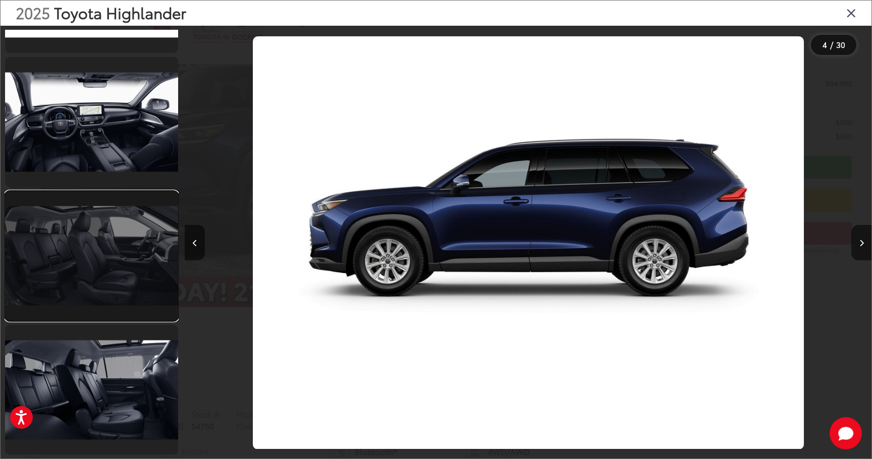
click at [112, 240] on link at bounding box center [91, 256] width 173 height 130
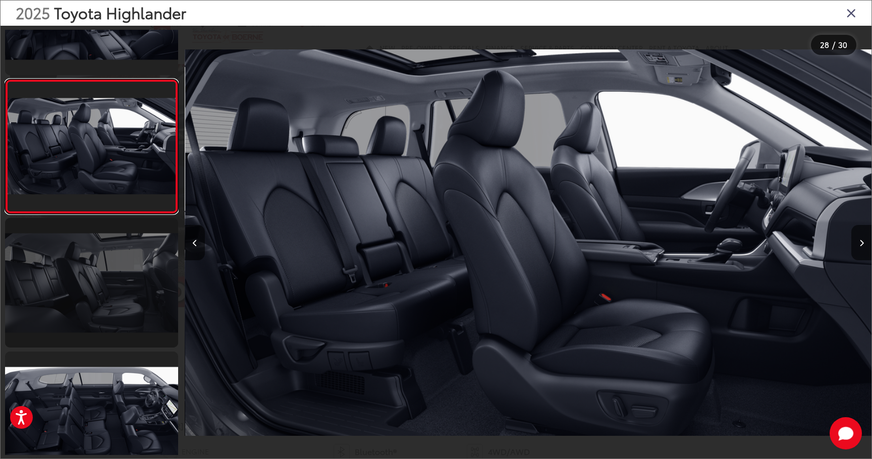
scroll to position [3593, 0]
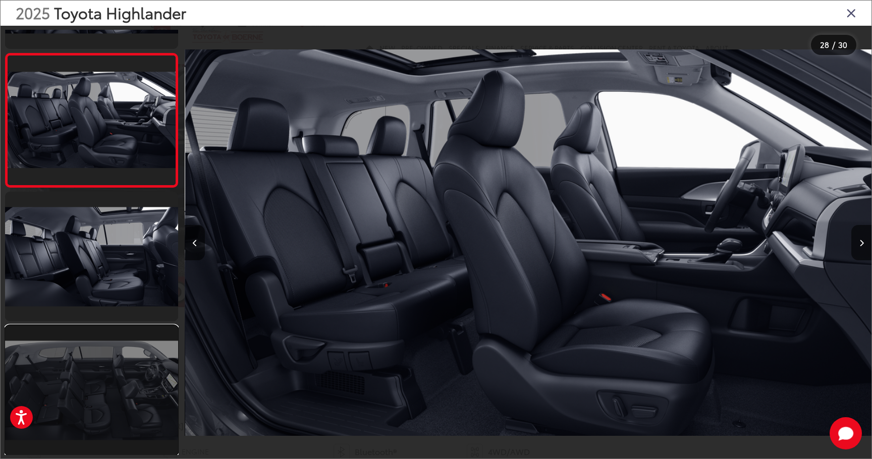
click at [107, 373] on link at bounding box center [91, 390] width 173 height 130
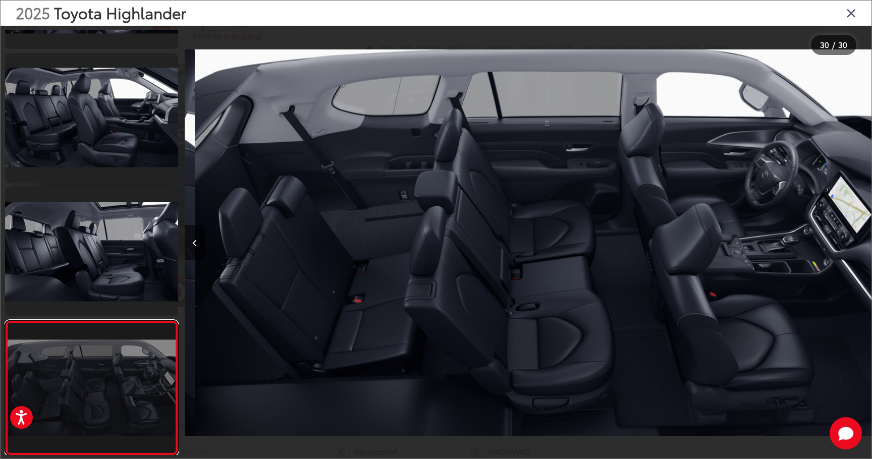
scroll to position [0, 19914]
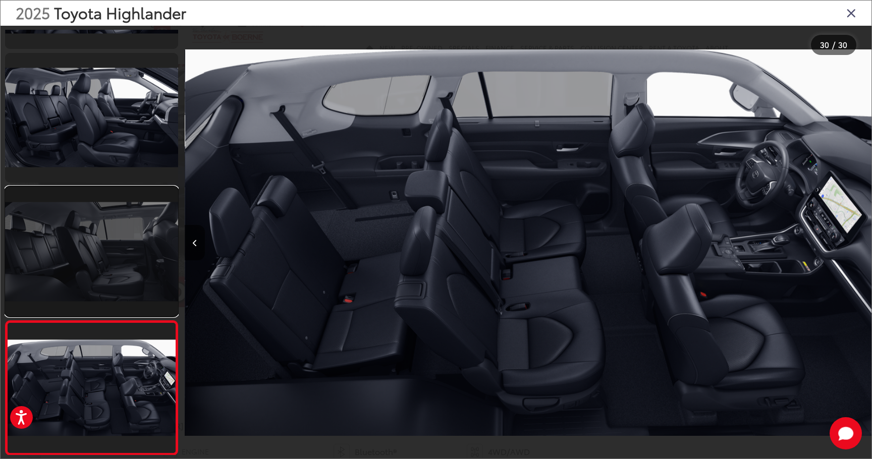
click at [126, 230] on link at bounding box center [91, 252] width 173 height 130
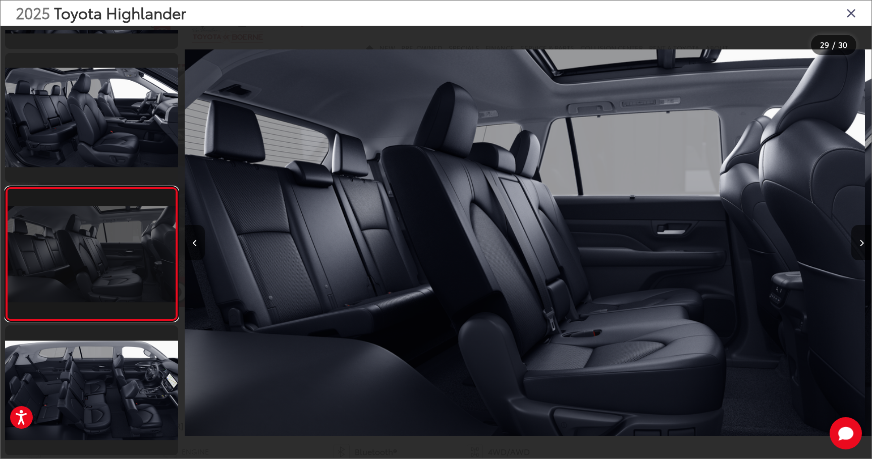
scroll to position [0, 19227]
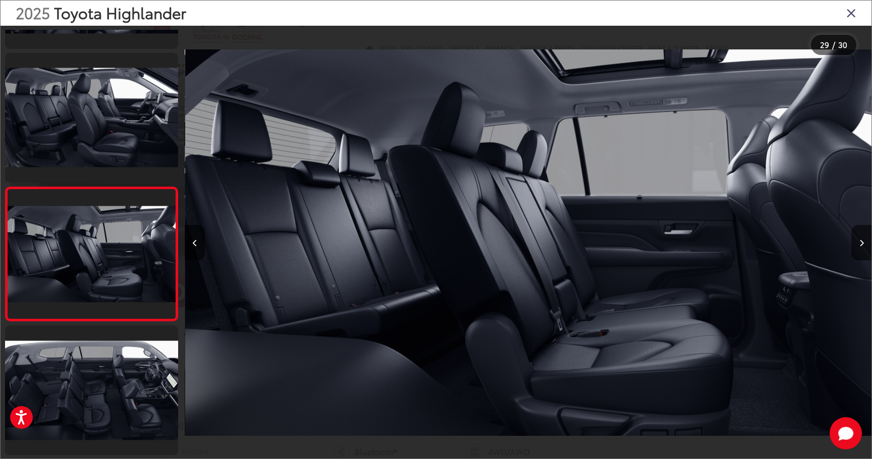
click at [852, 15] on icon "Close gallery" at bounding box center [851, 12] width 10 height 13
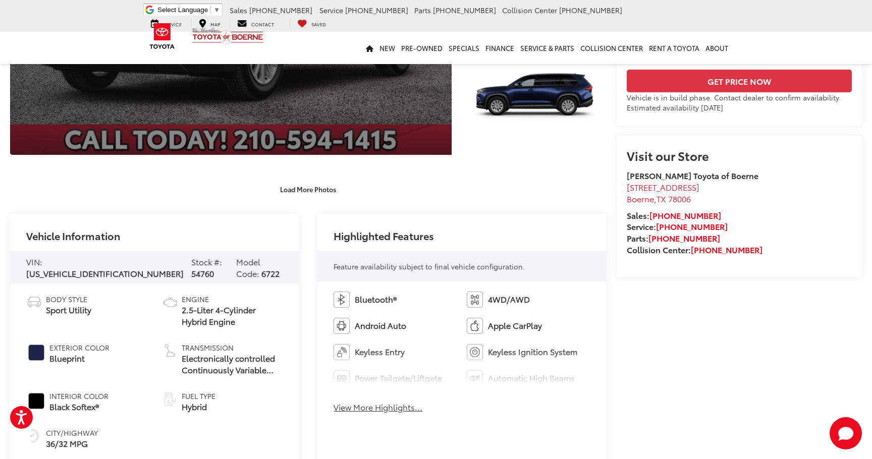
scroll to position [88, 0]
